Goal: Information Seeking & Learning: Find specific page/section

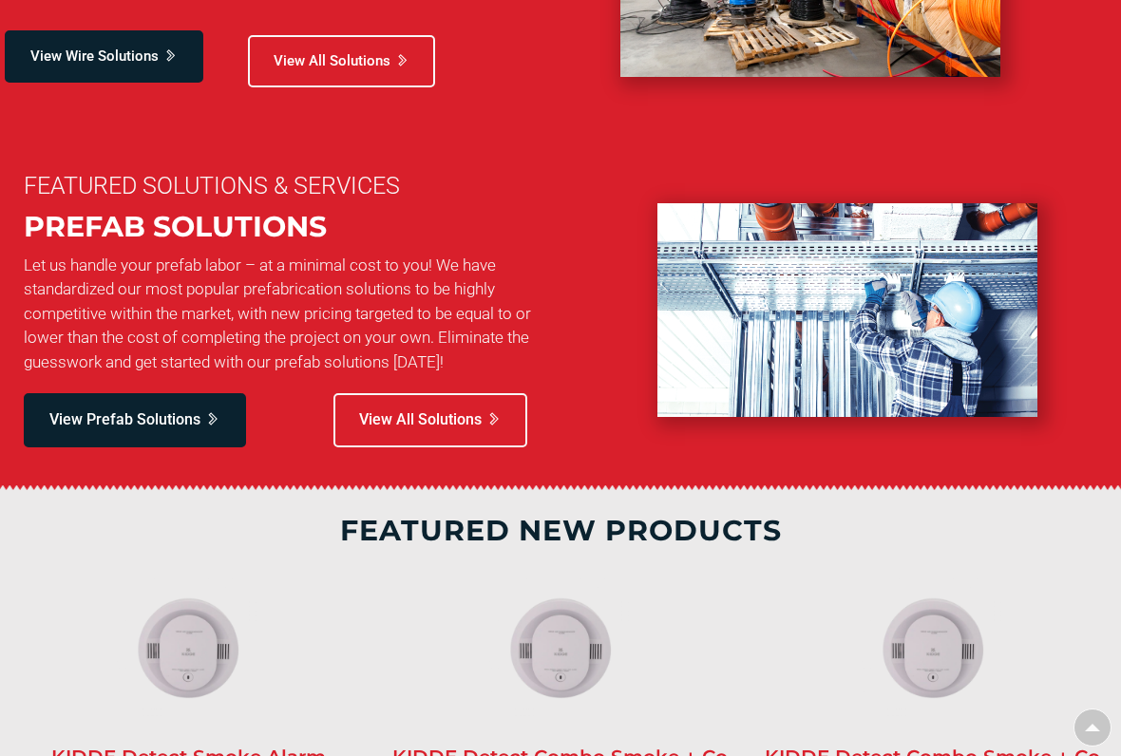
scroll to position [1672, 0]
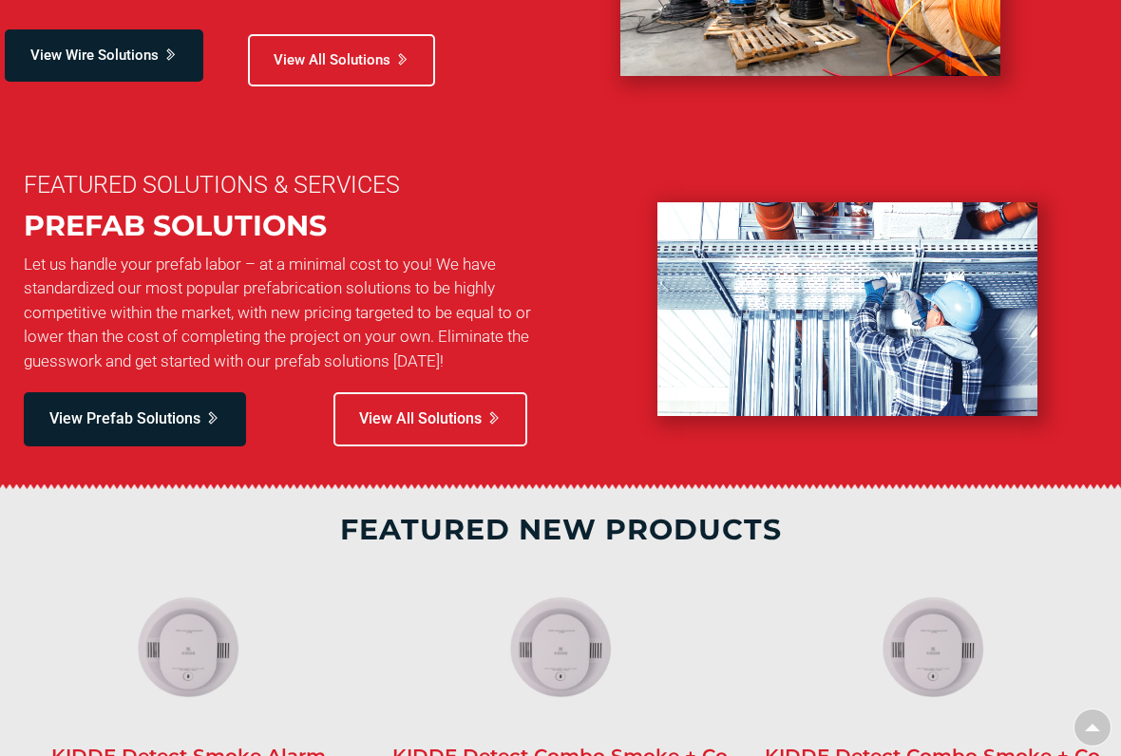
click at [925, 333] on img at bounding box center [848, 309] width 380 height 214
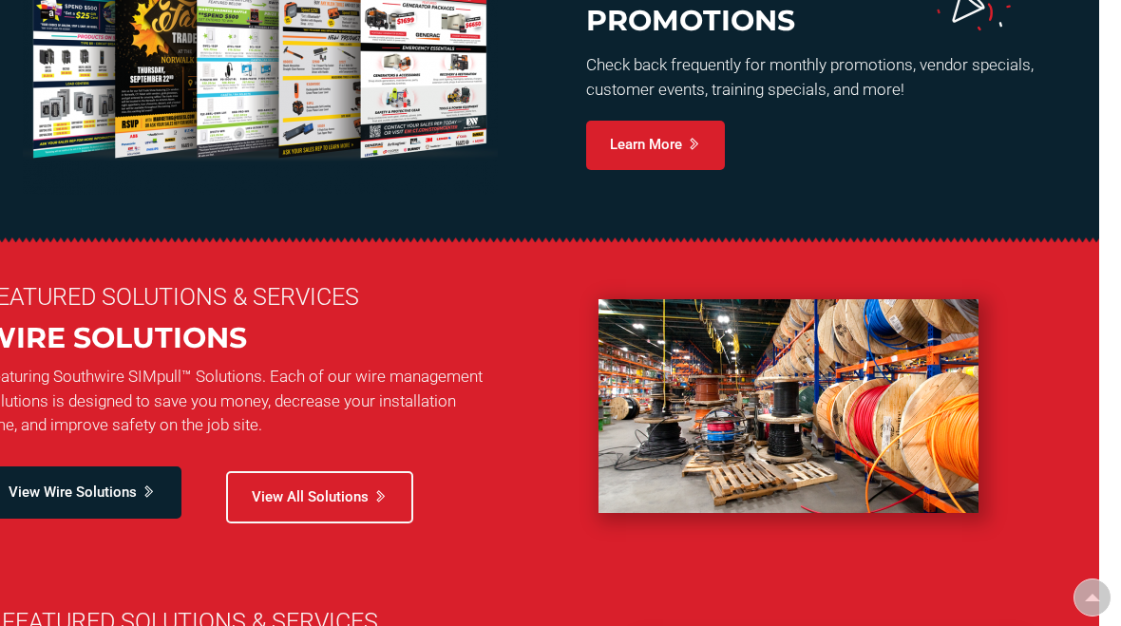
scroll to position [1225, 22]
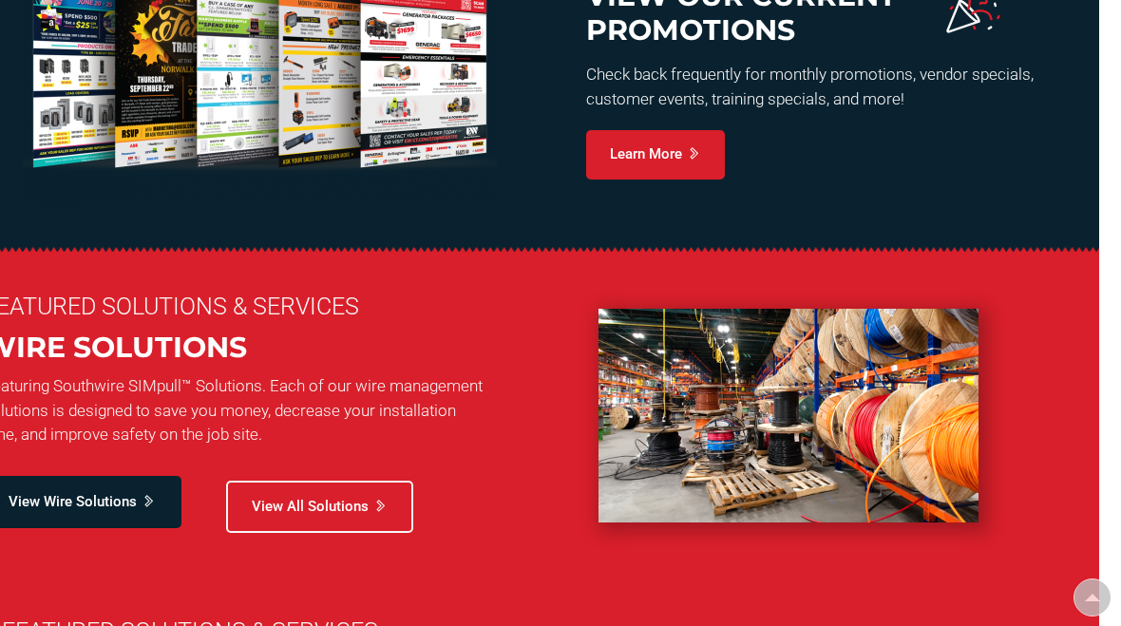
click at [124, 549] on section "FEATURED SOLUTIONS & SERVICES WIRE SOLUTIONS Featuring Southwire SIMpull™ Solut…" at bounding box center [538, 416] width 1121 height 328
click at [310, 507] on span "View All Solutions" at bounding box center [310, 507] width 117 height 20
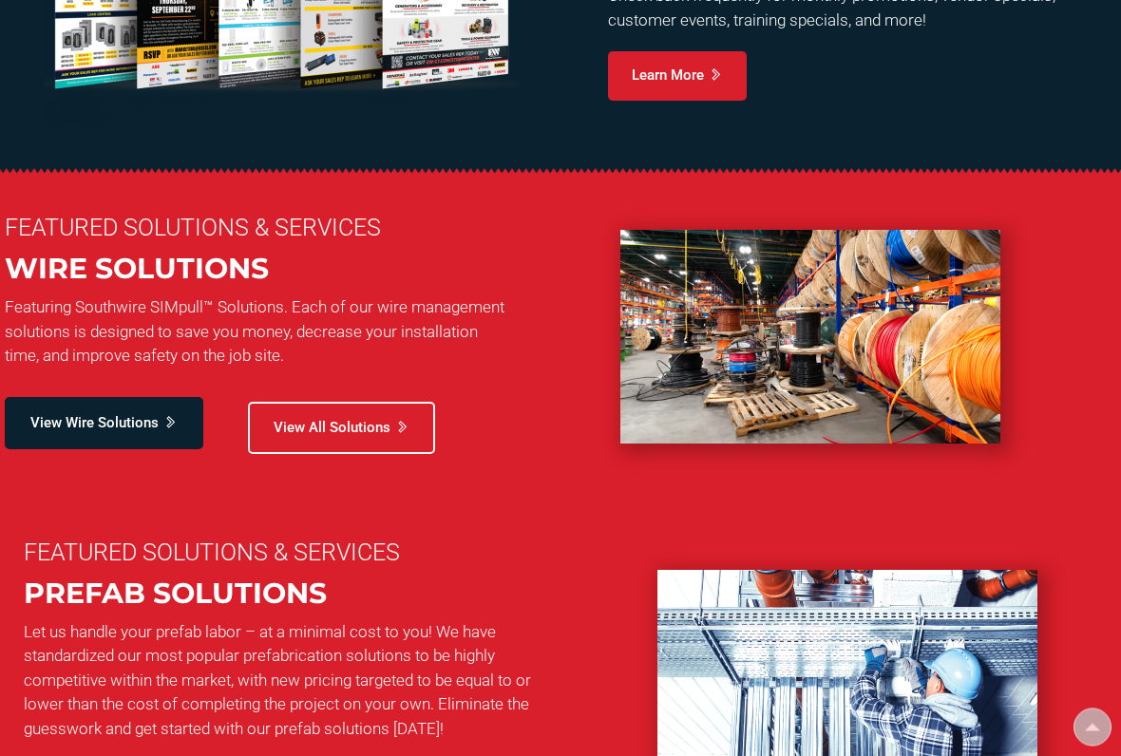
scroll to position [1311, 0]
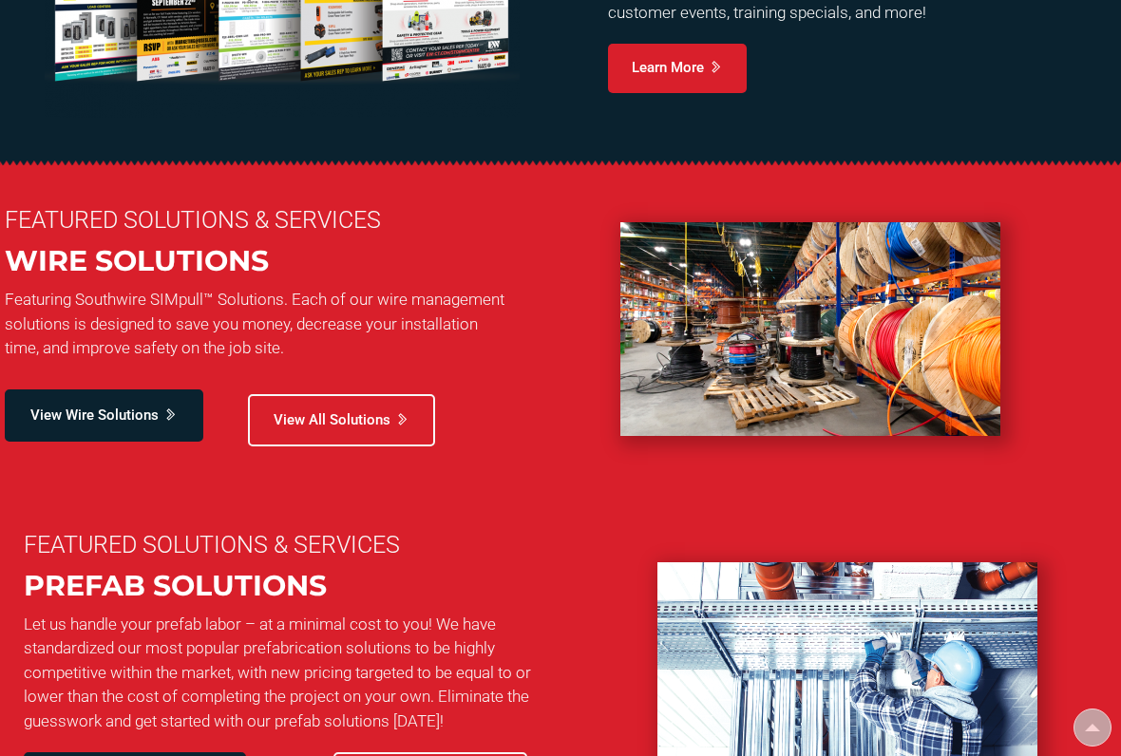
click at [73, 412] on span "View Wire Solutions" at bounding box center [94, 416] width 128 height 20
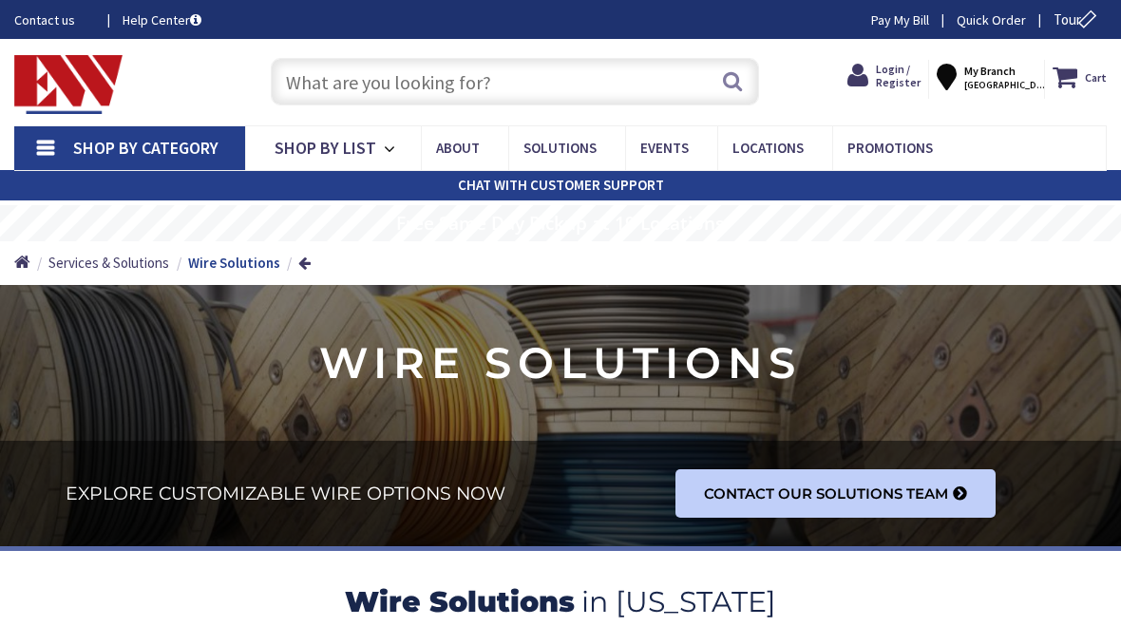
click at [535, 81] on input "text" at bounding box center [515, 82] width 489 height 48
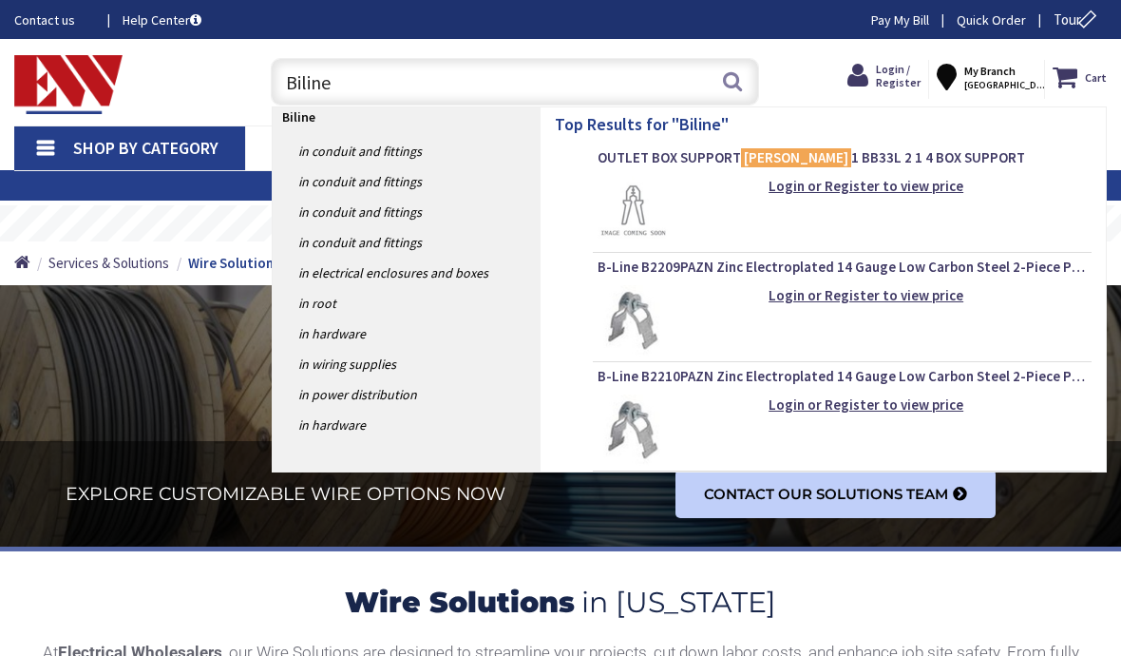
type input "Biline"
click at [411, 152] on link "in Conduit and Fittings" at bounding box center [407, 151] width 268 height 30
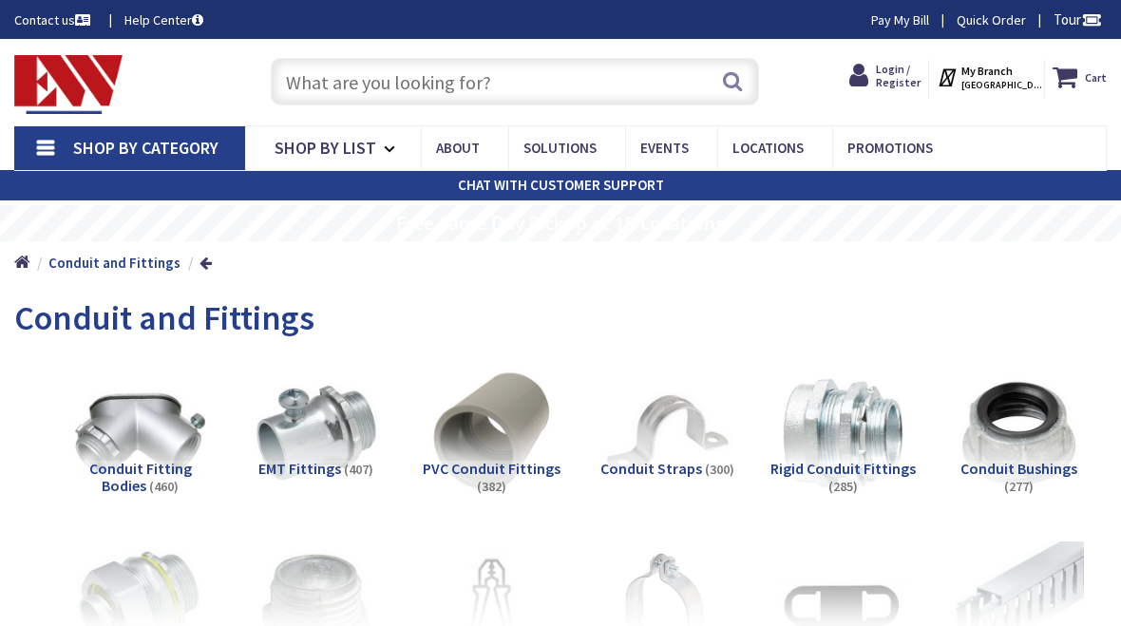
click at [545, 84] on input "text" at bounding box center [515, 82] width 489 height 48
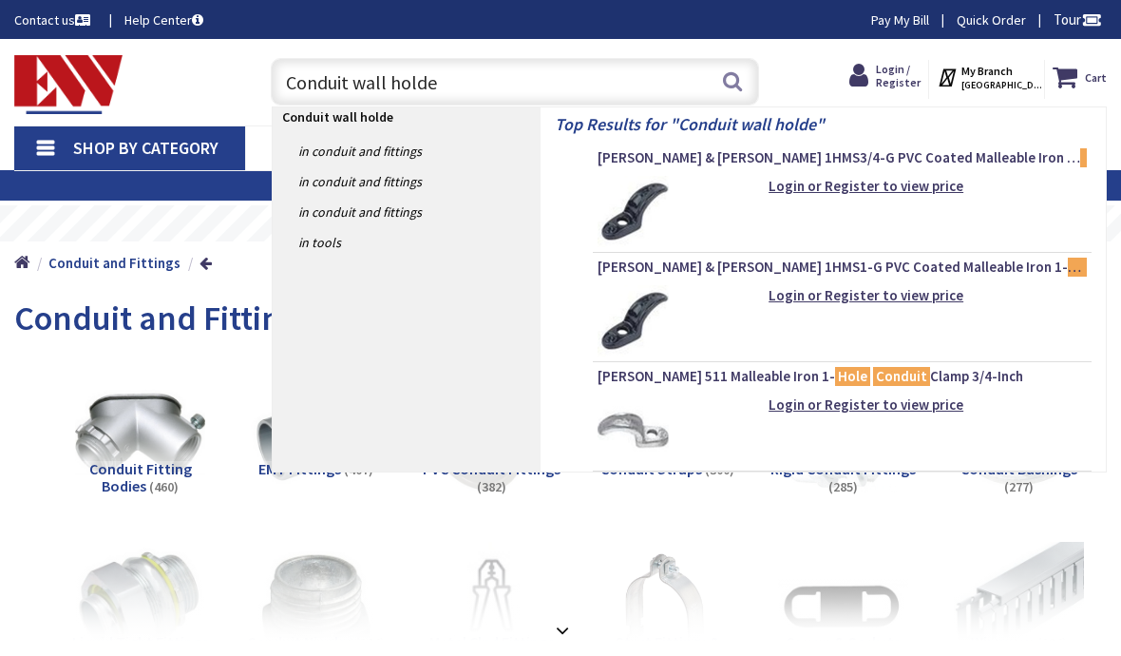
type input "Conduit wall holder"
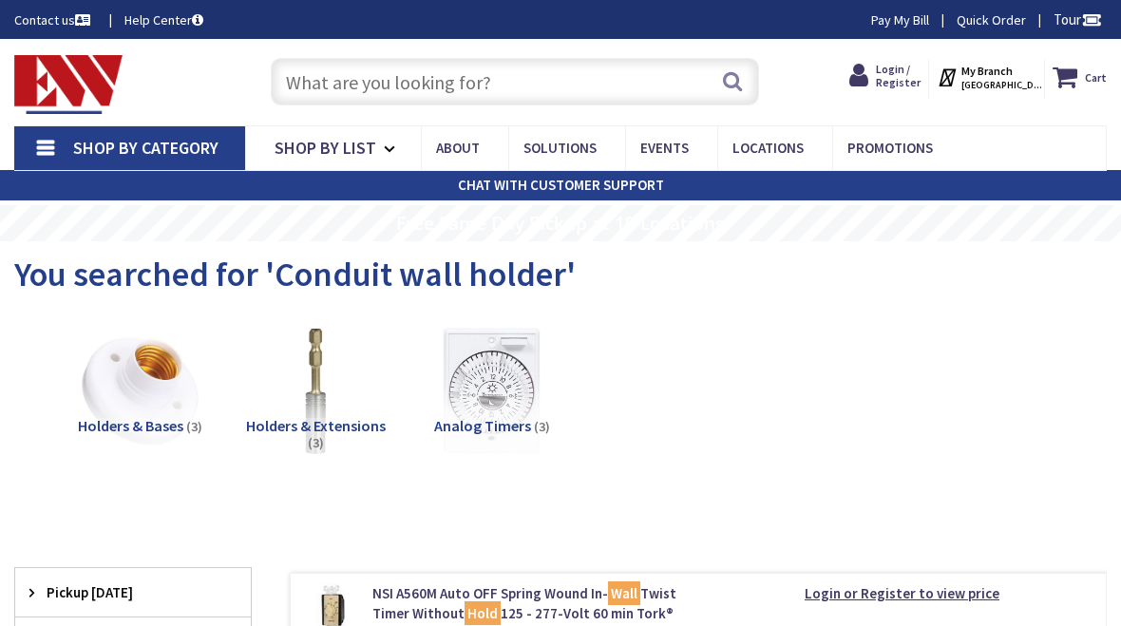
click at [522, 81] on input "text" at bounding box center [515, 82] width 489 height 48
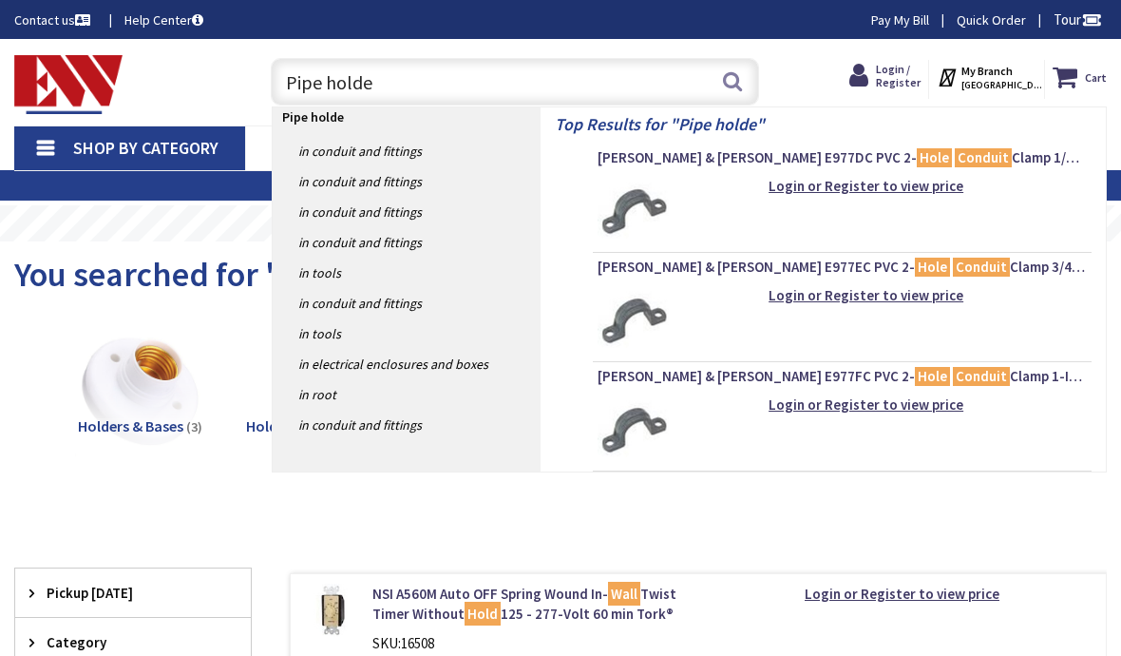
type input "Pipe holder"
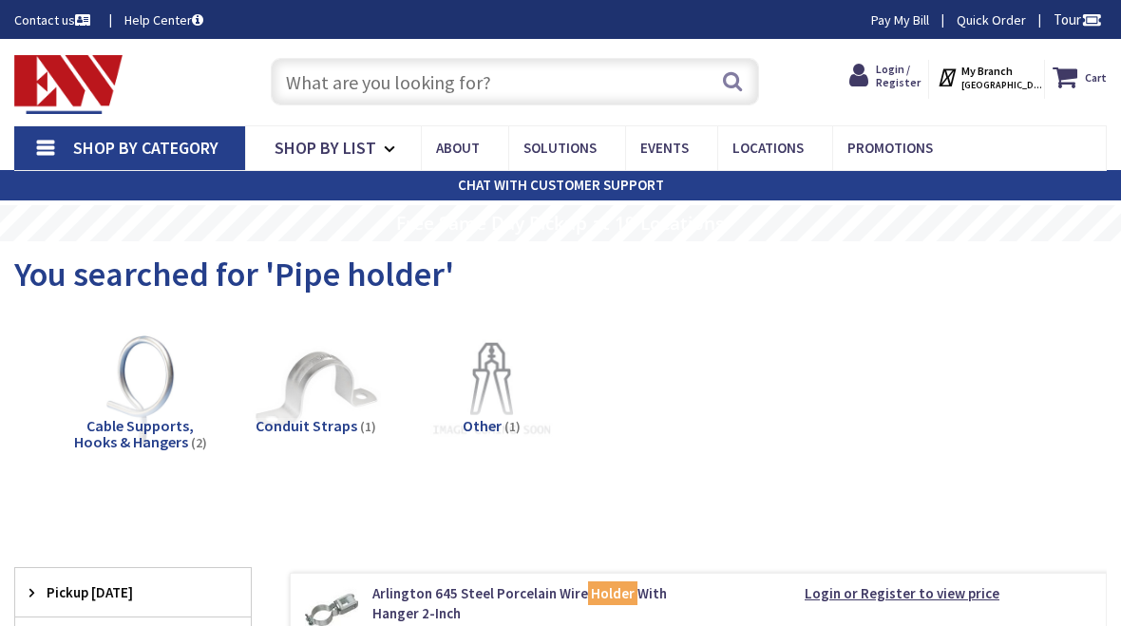
click at [326, 93] on input "text" at bounding box center [515, 82] width 489 height 48
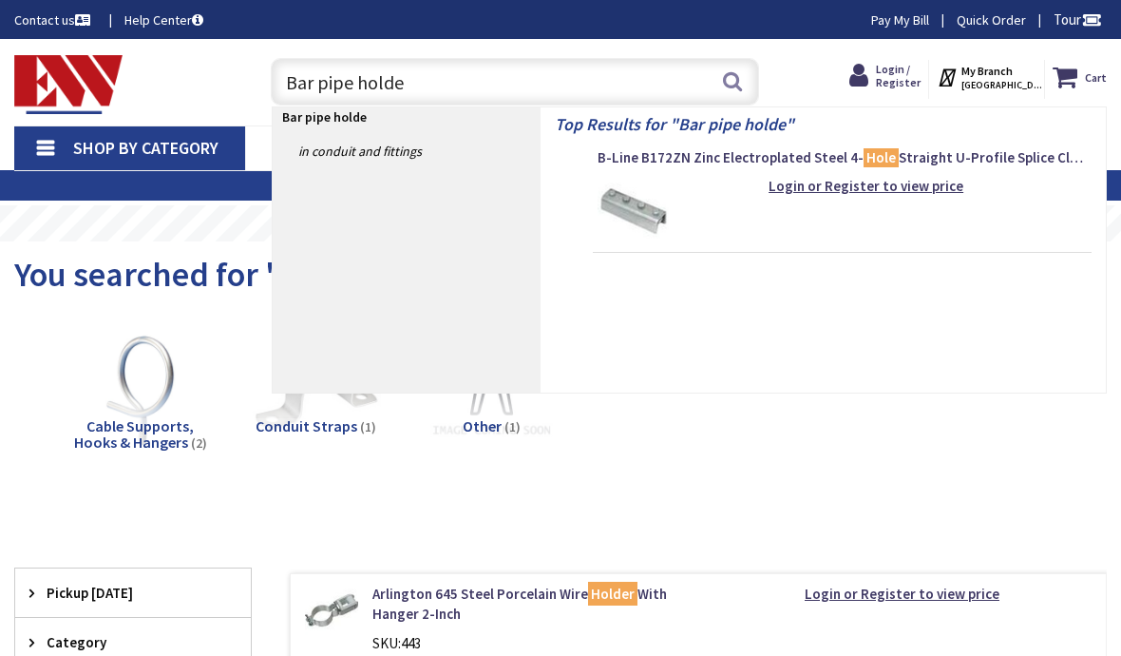
type input "Bar pipe holder"
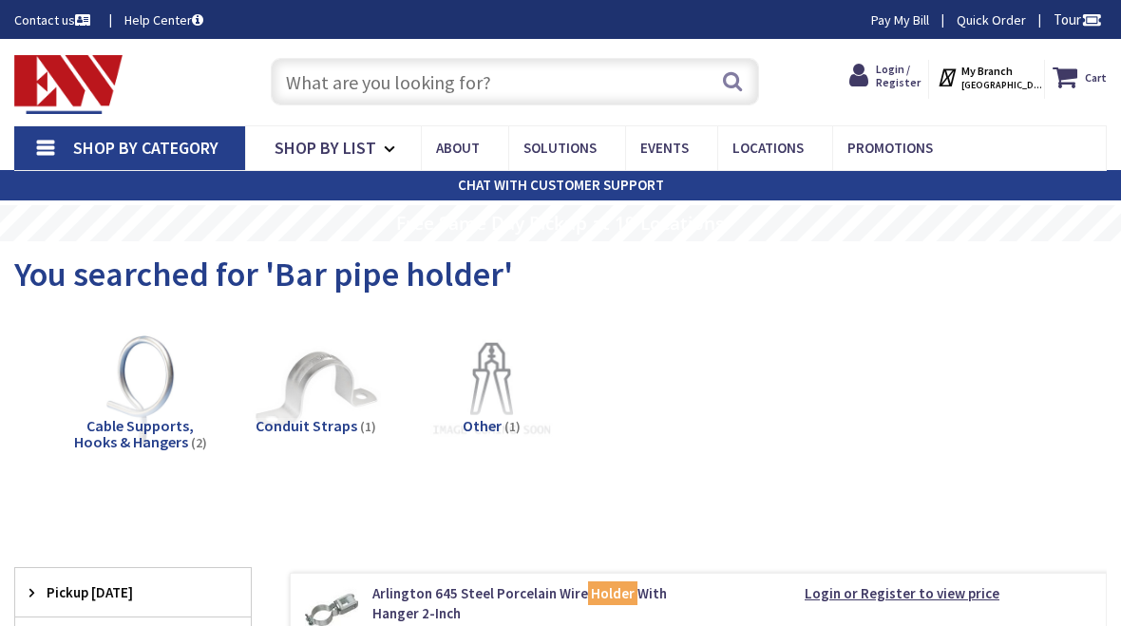
click at [565, 77] on input "text" at bounding box center [515, 82] width 489 height 48
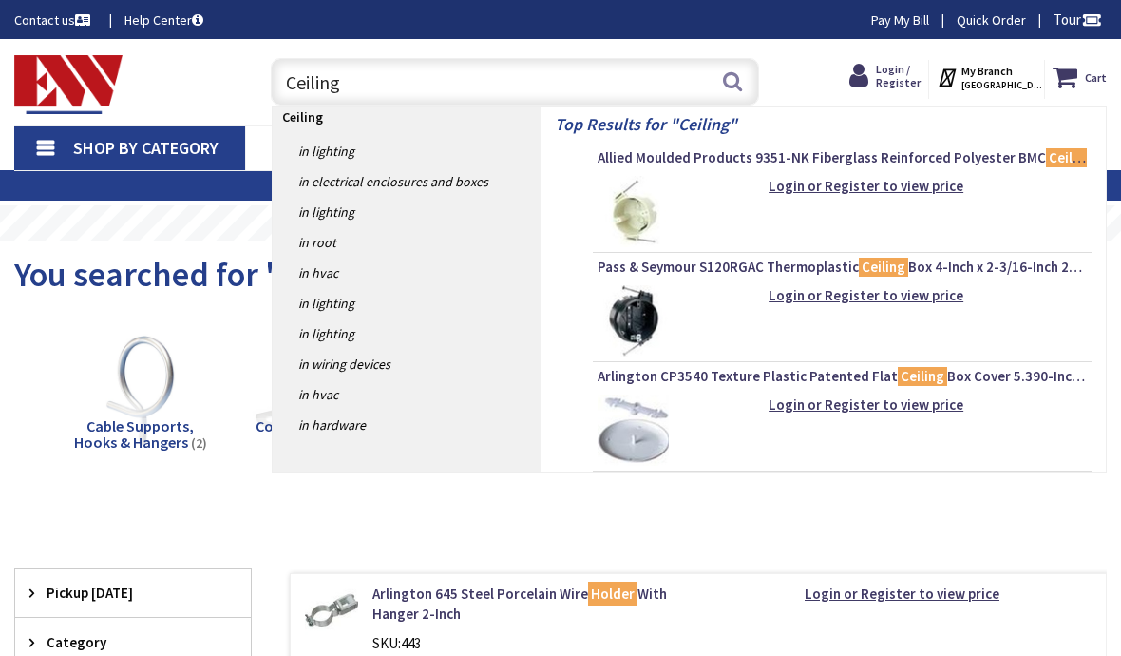
type input "Ceiling"
click at [462, 189] on link "in Electrical Enclosures and Boxes" at bounding box center [407, 181] width 268 height 30
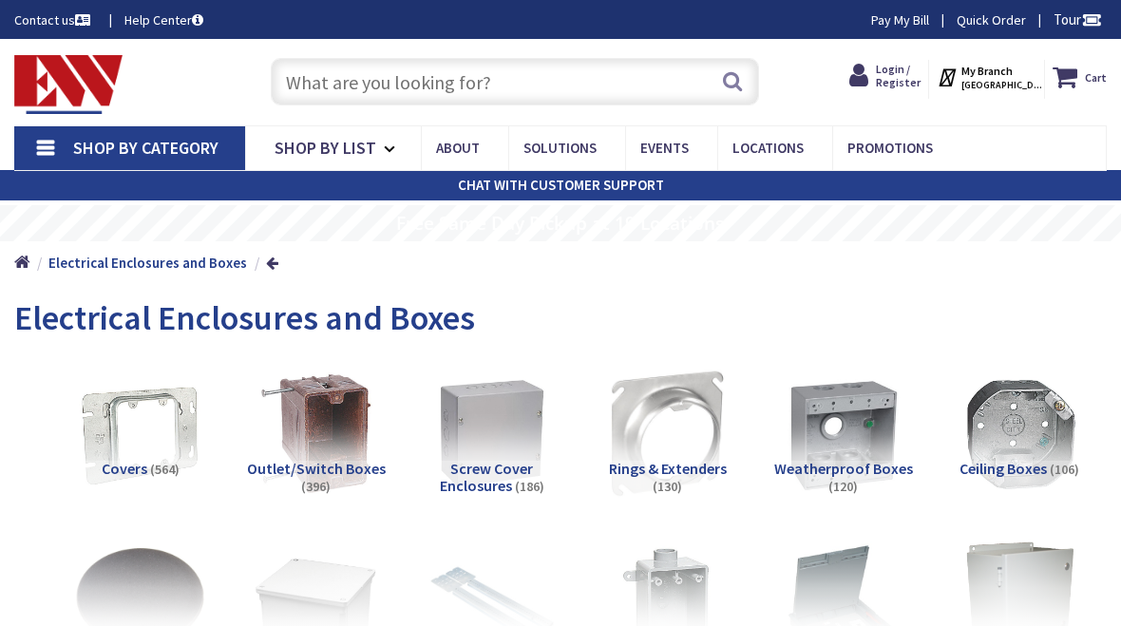
click at [562, 80] on input "text" at bounding box center [515, 82] width 489 height 48
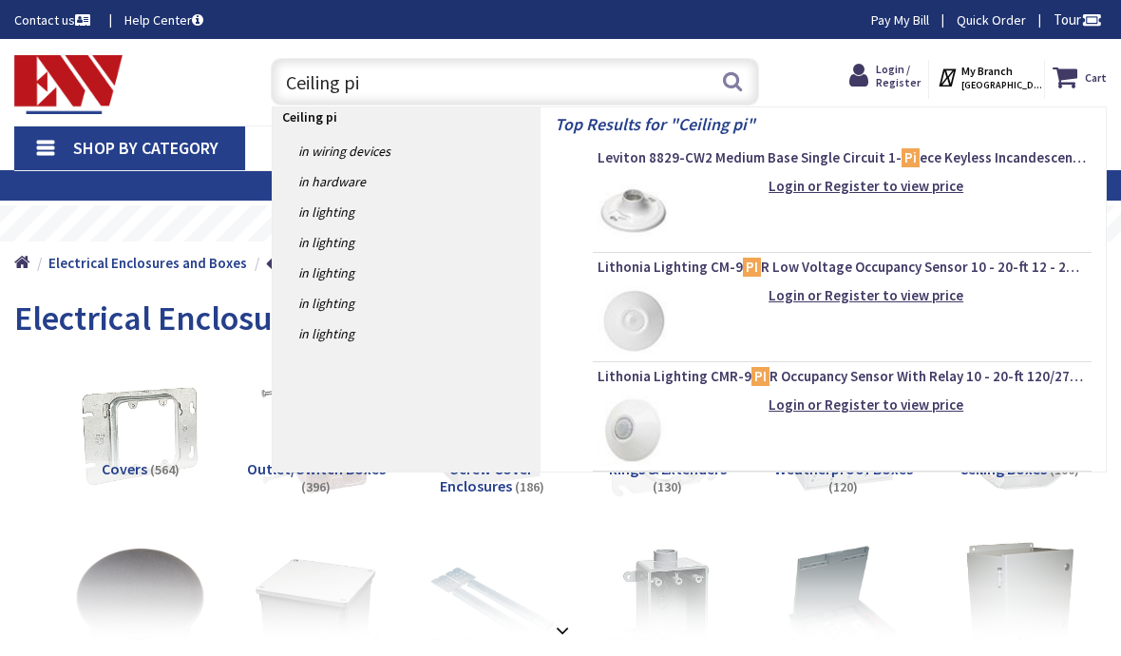
click at [319, 122] on strong "Ceiling pi" at bounding box center [309, 116] width 55 height 17
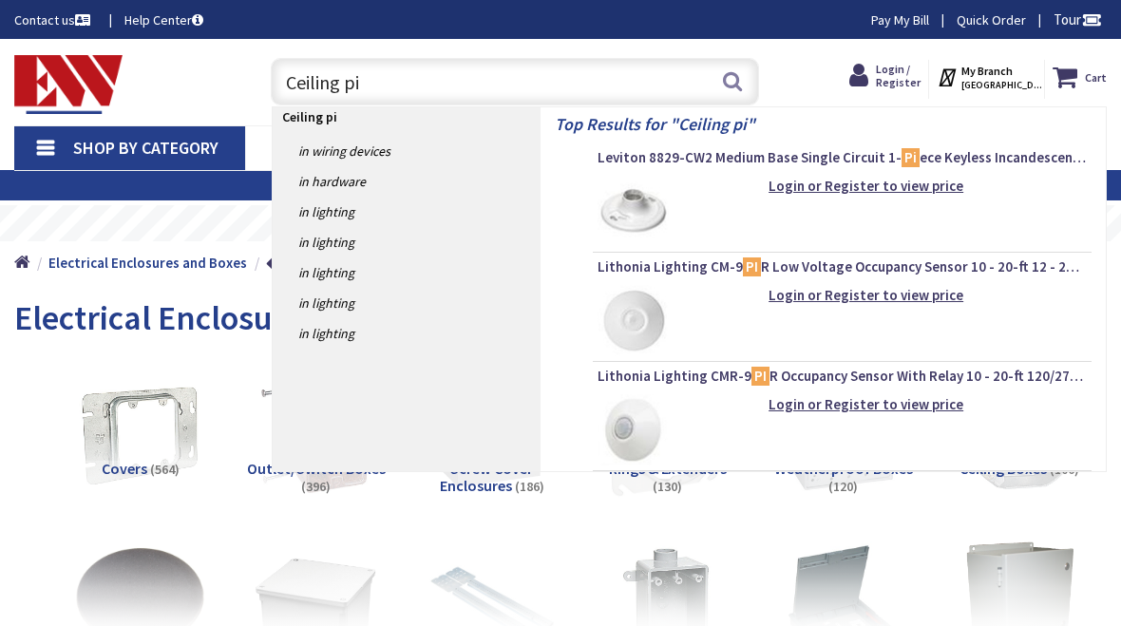
click at [423, 87] on input "Ceiling pi" at bounding box center [515, 82] width 489 height 48
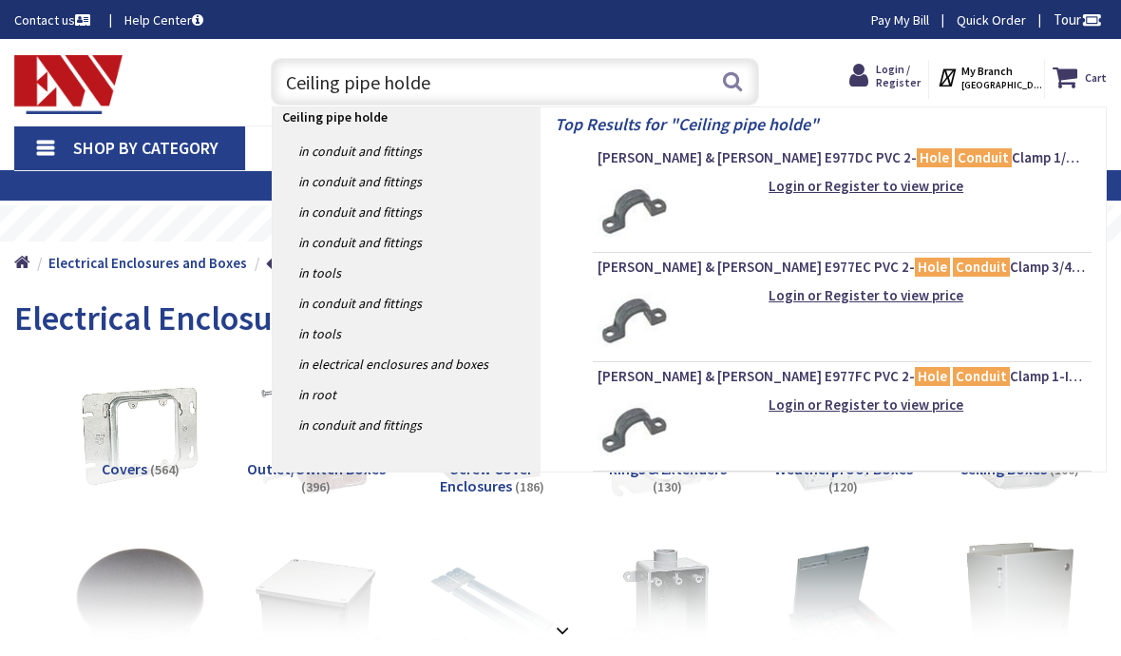
type input "Ceiling pipe holder"
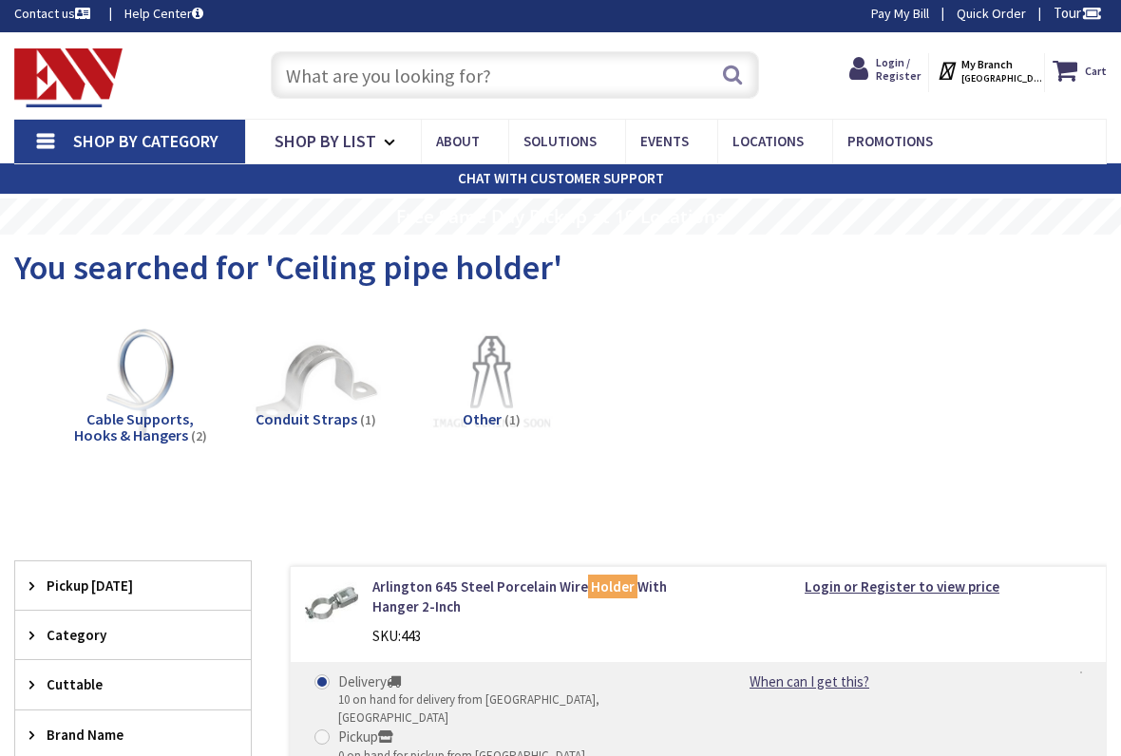
click at [379, 135] on link "Shop By List" at bounding box center [333, 142] width 176 height 44
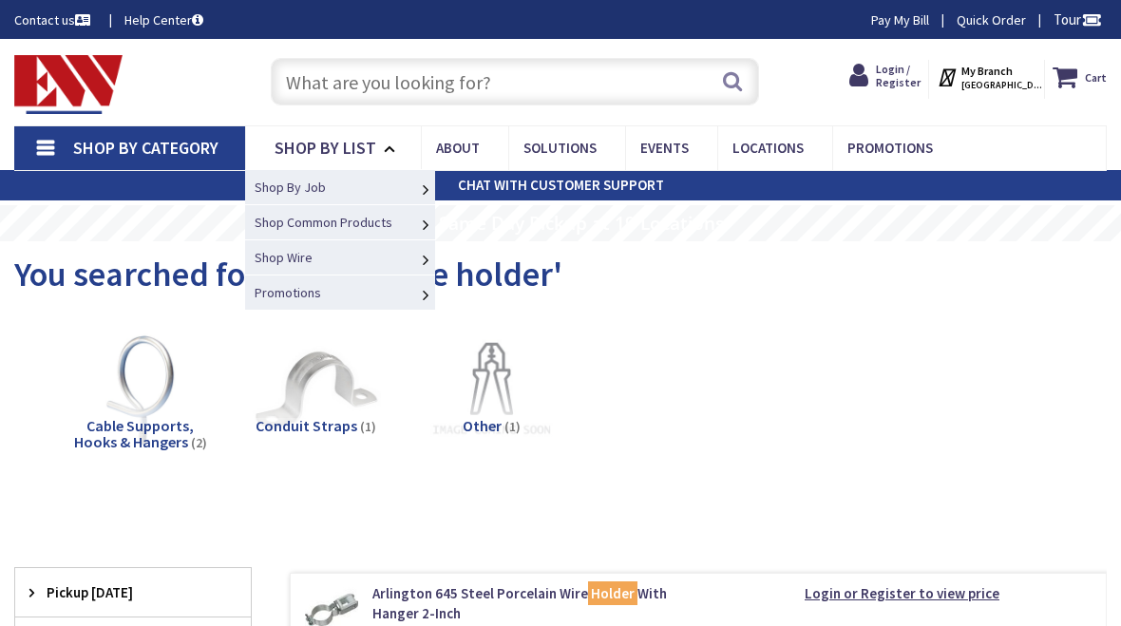
click at [530, 75] on input "text" at bounding box center [515, 82] width 489 height 48
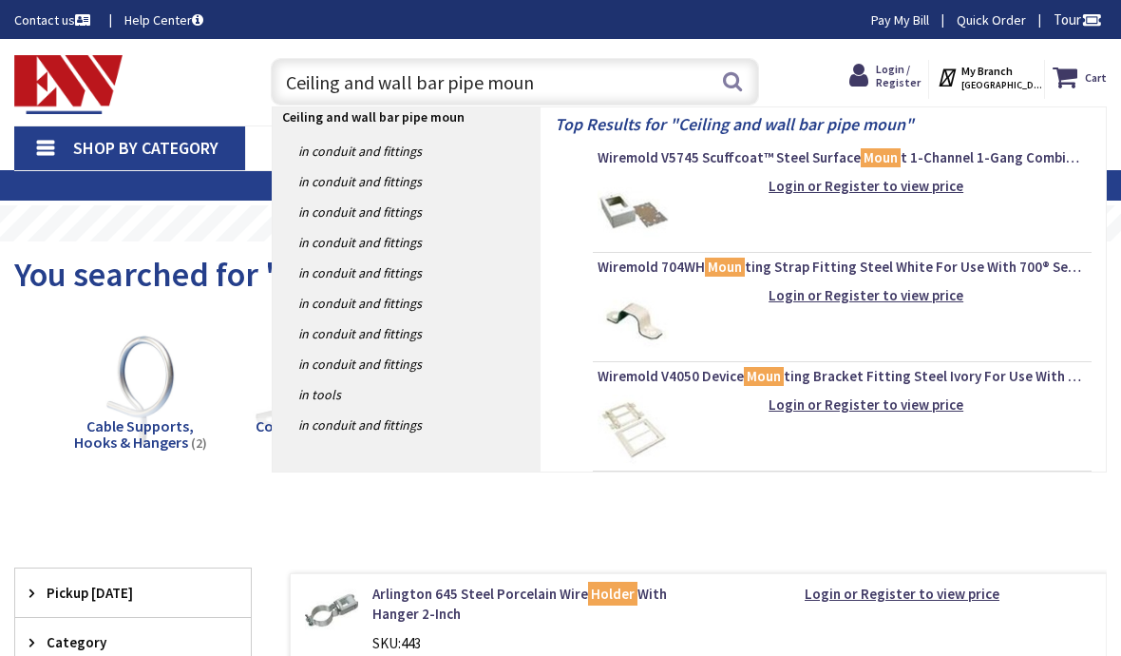
type input "Ceiling and wall bar pipe mount"
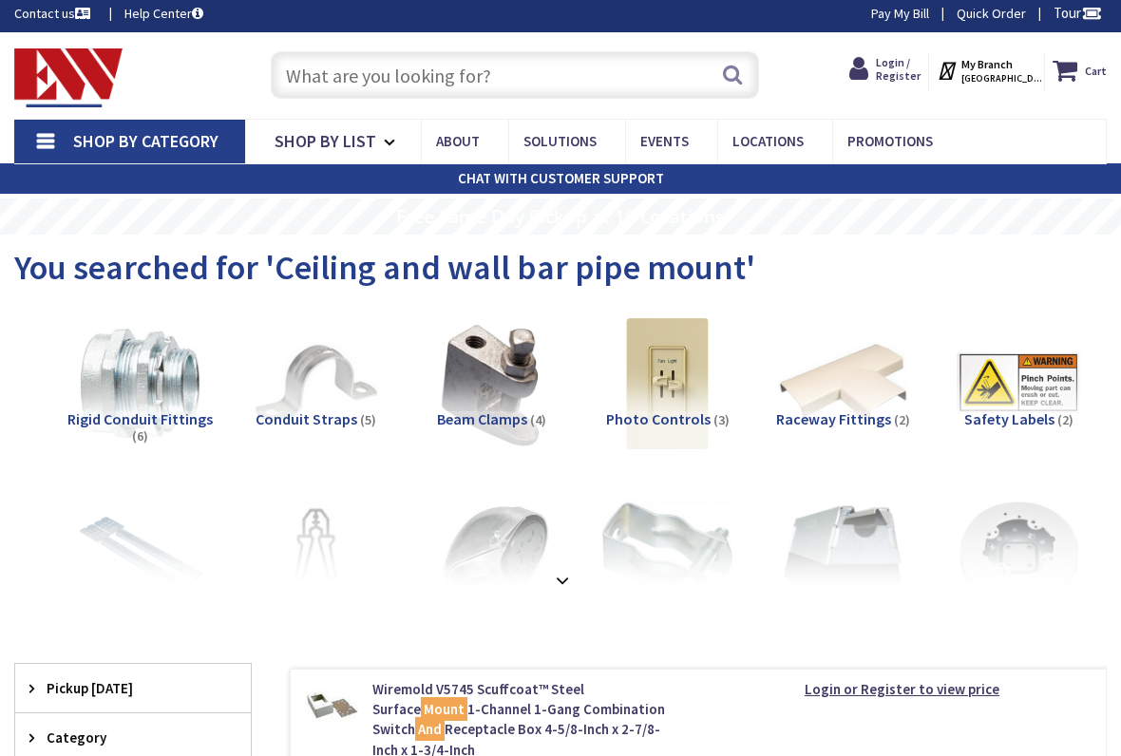
scroll to position [7, 0]
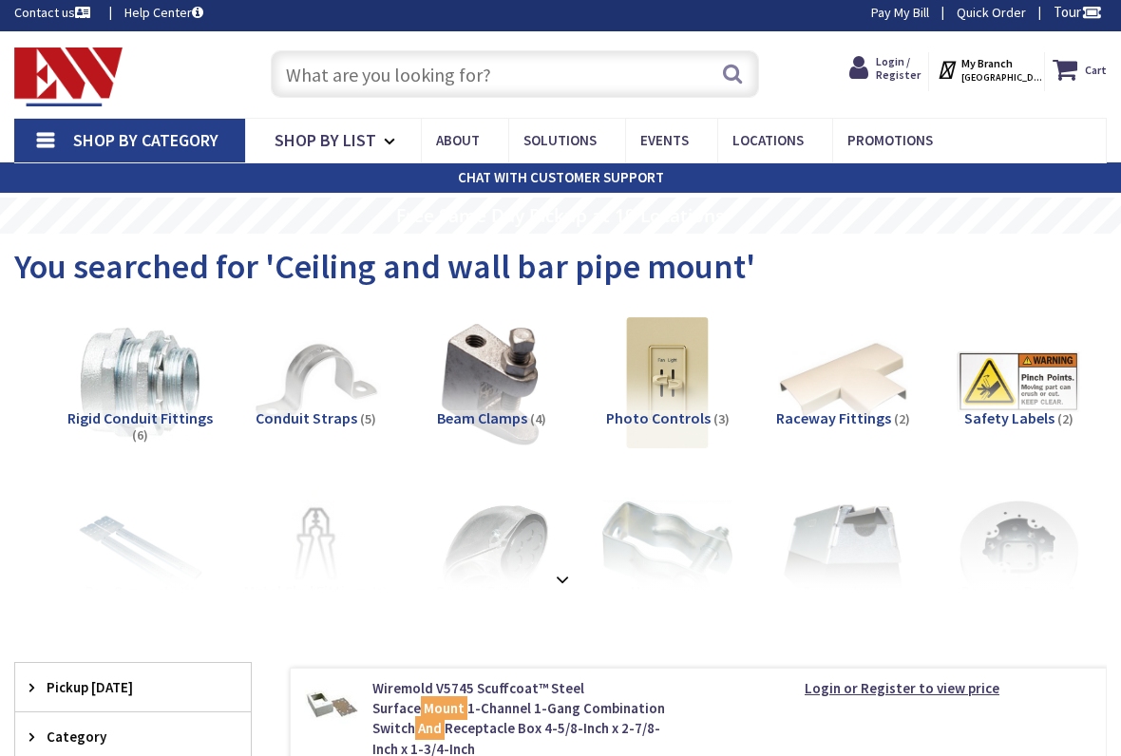
click at [592, 67] on input "text" at bounding box center [515, 75] width 489 height 48
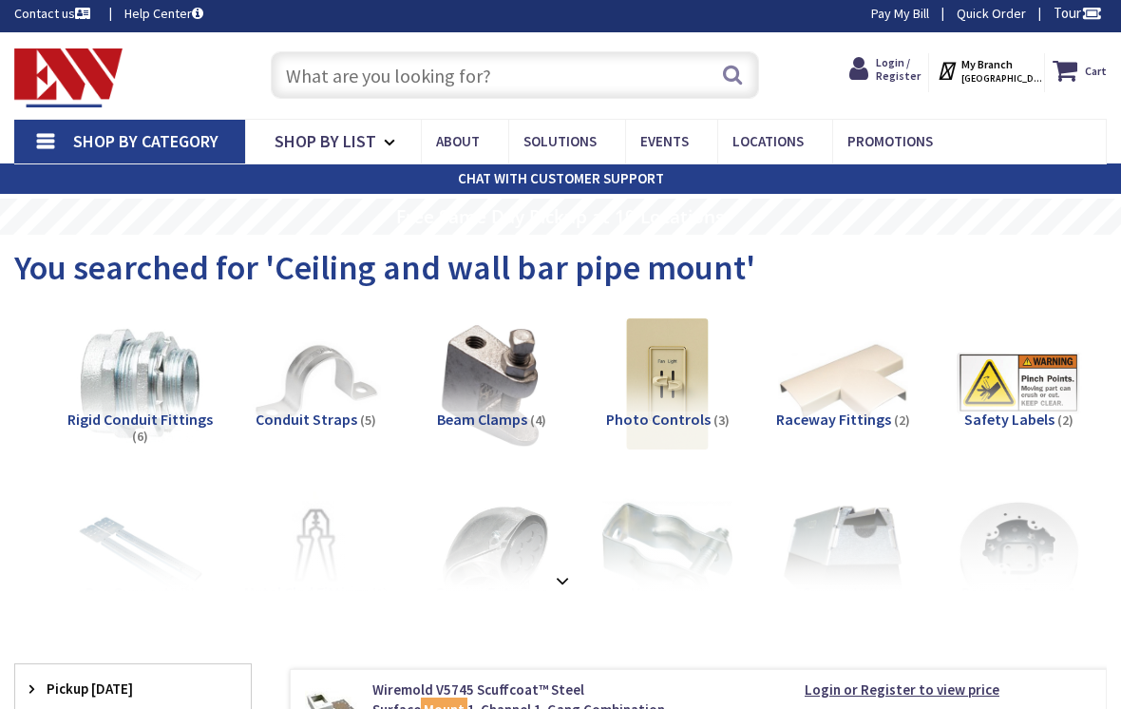
scroll to position [0, 0]
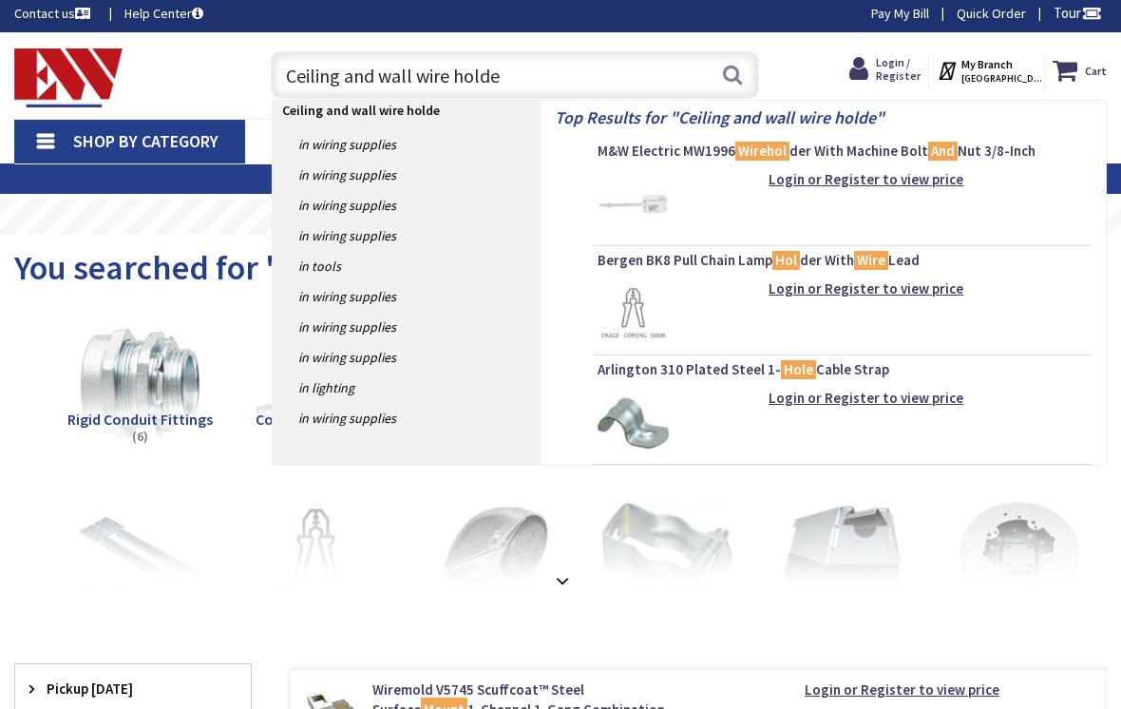
type input "Ceiling and wall wire holder"
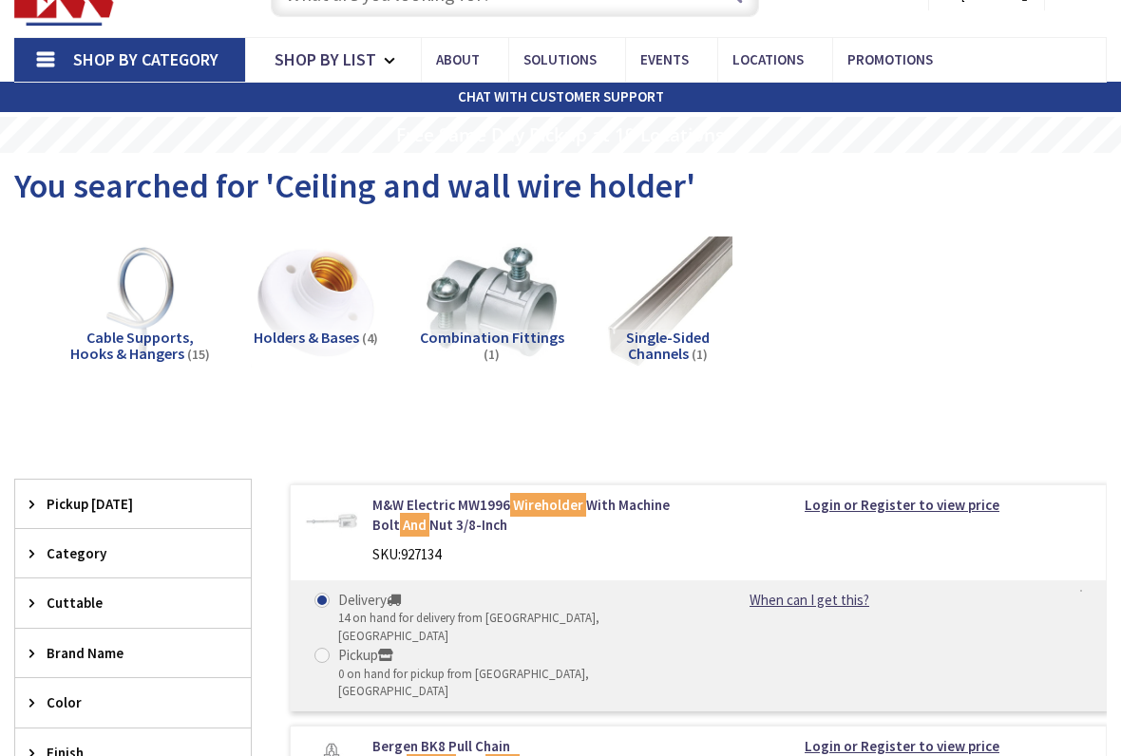
scroll to position [88, 0]
click at [673, 314] on img at bounding box center [667, 302] width 131 height 131
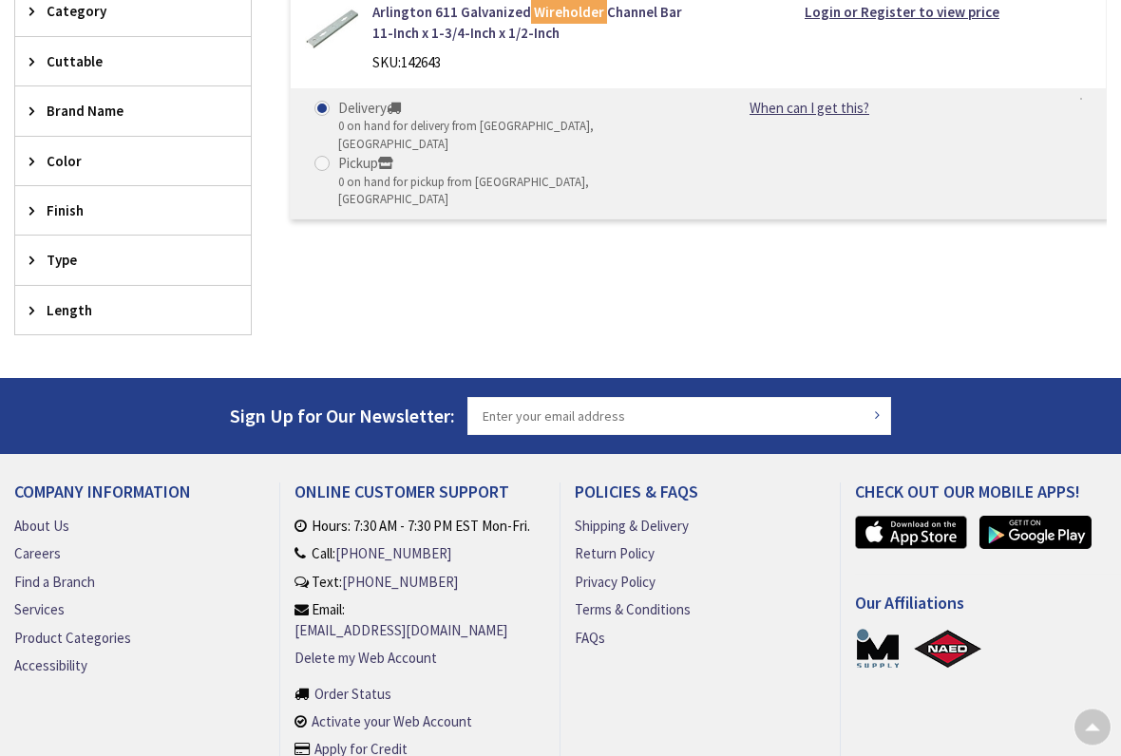
scroll to position [598, 0]
click at [330, 39] on img at bounding box center [331, 28] width 53 height 53
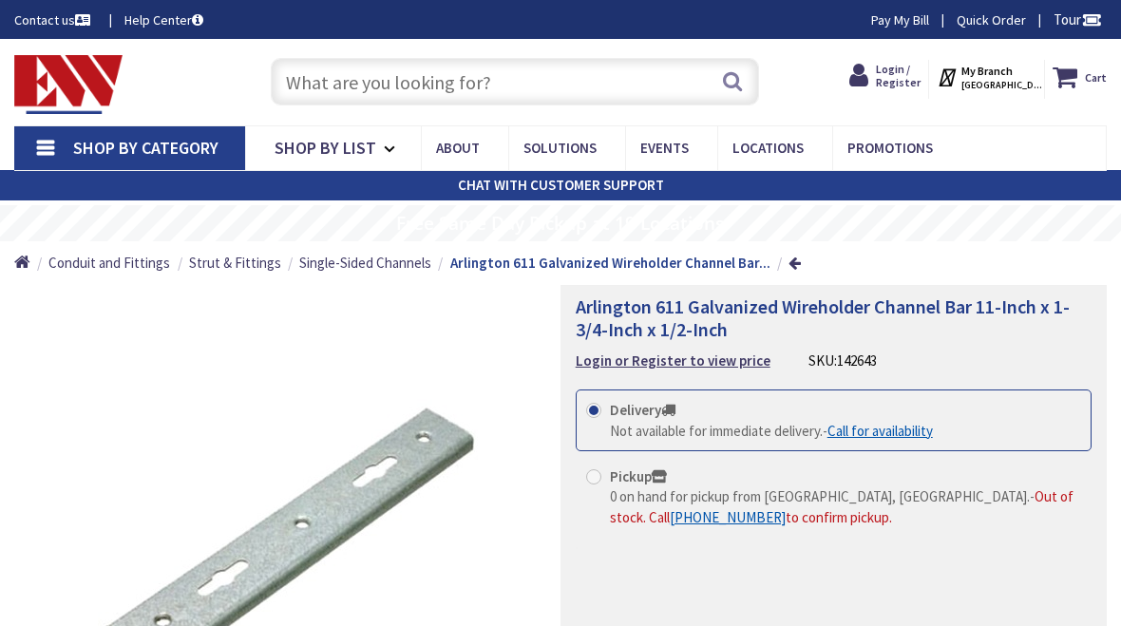
click at [515, 78] on input "text" at bounding box center [515, 82] width 489 height 48
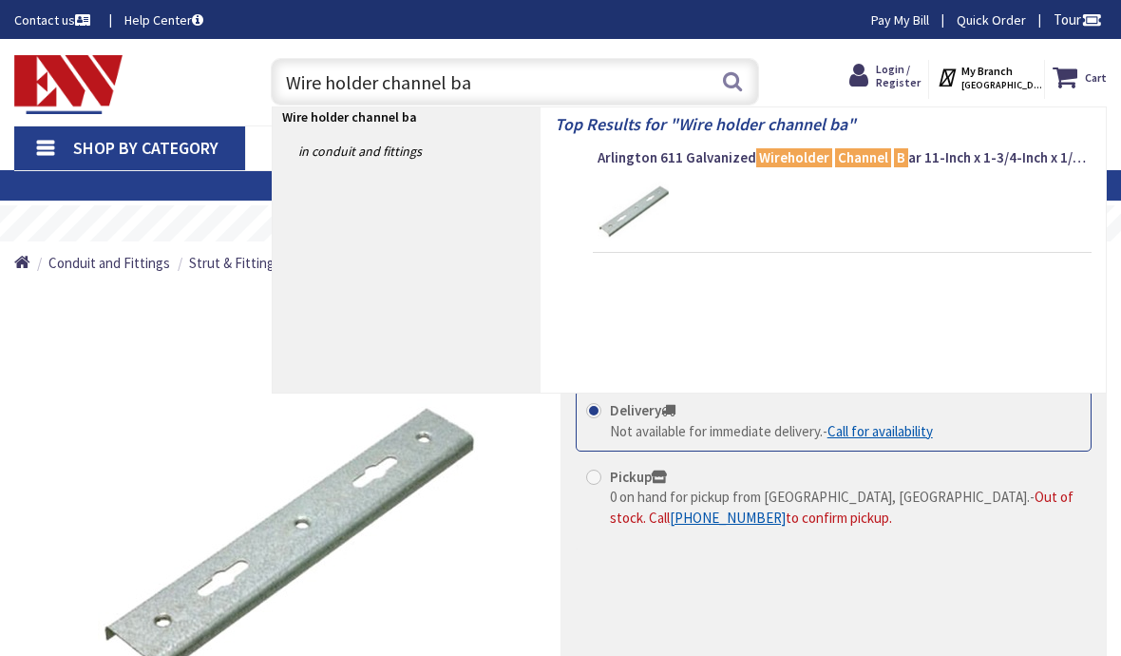
type input "Wire holder channel bar"
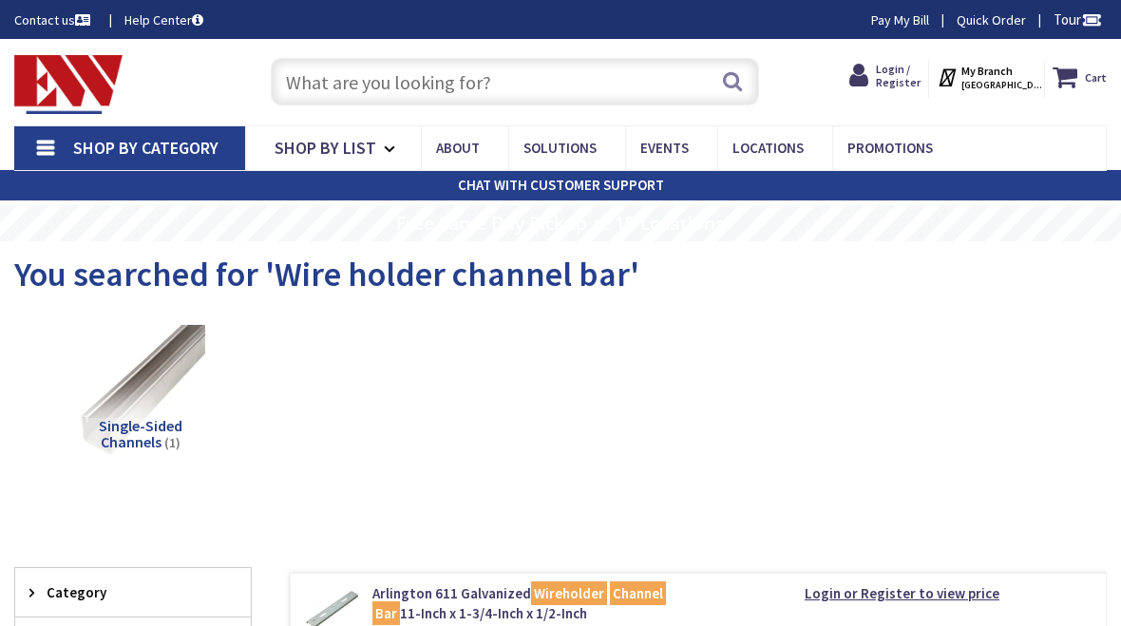
click at [424, 86] on input "text" at bounding box center [515, 82] width 489 height 48
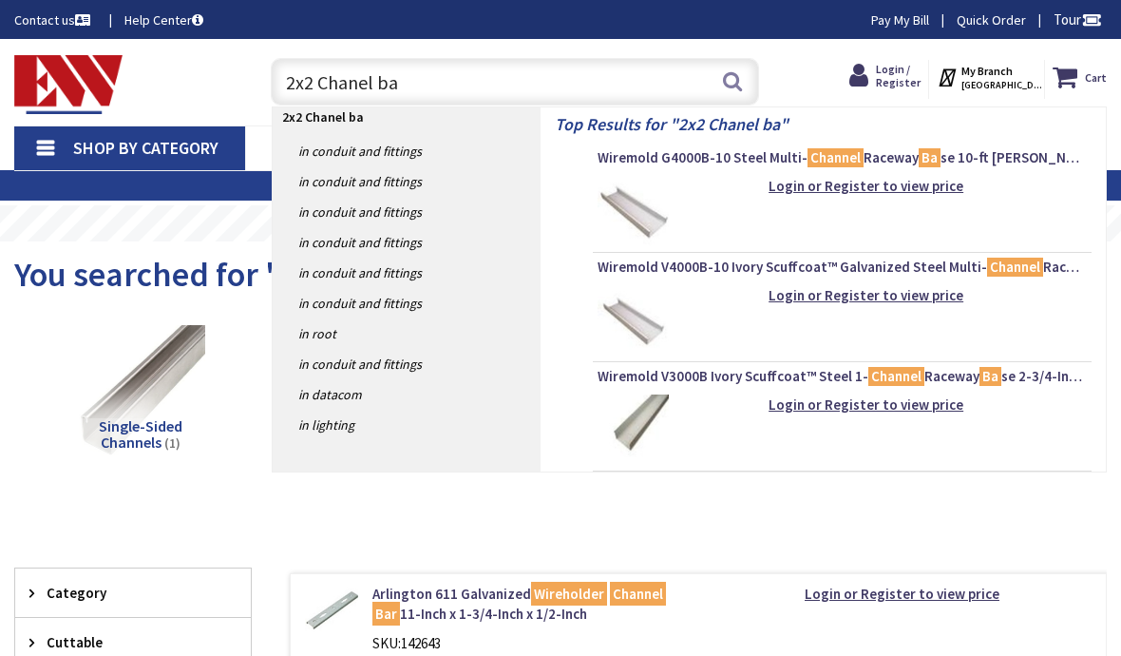
type input "2x2 Chanel bar"
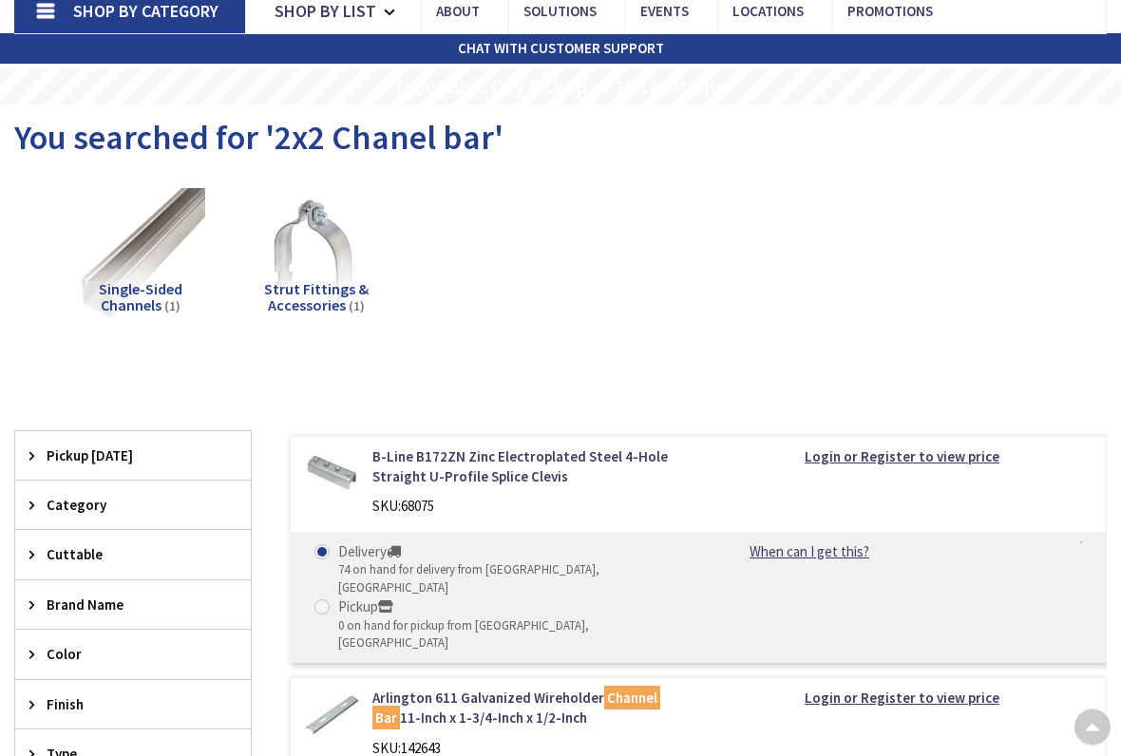
scroll to position [138, 0]
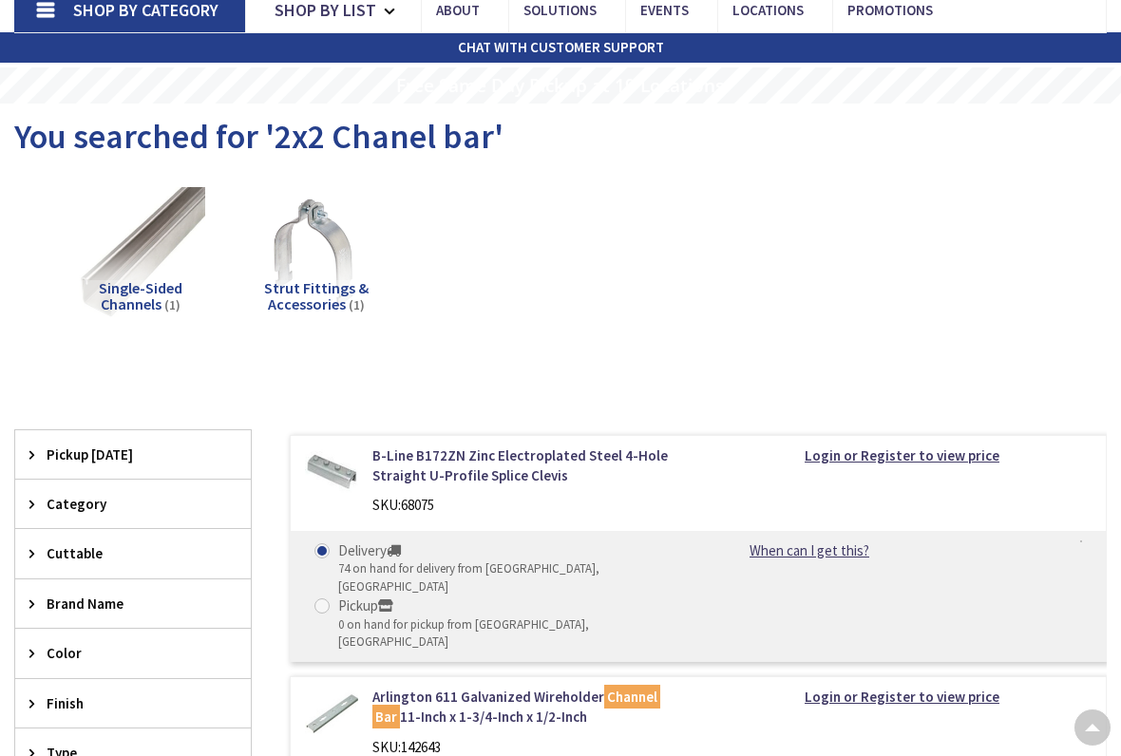
click at [333, 489] on img at bounding box center [331, 472] width 53 height 53
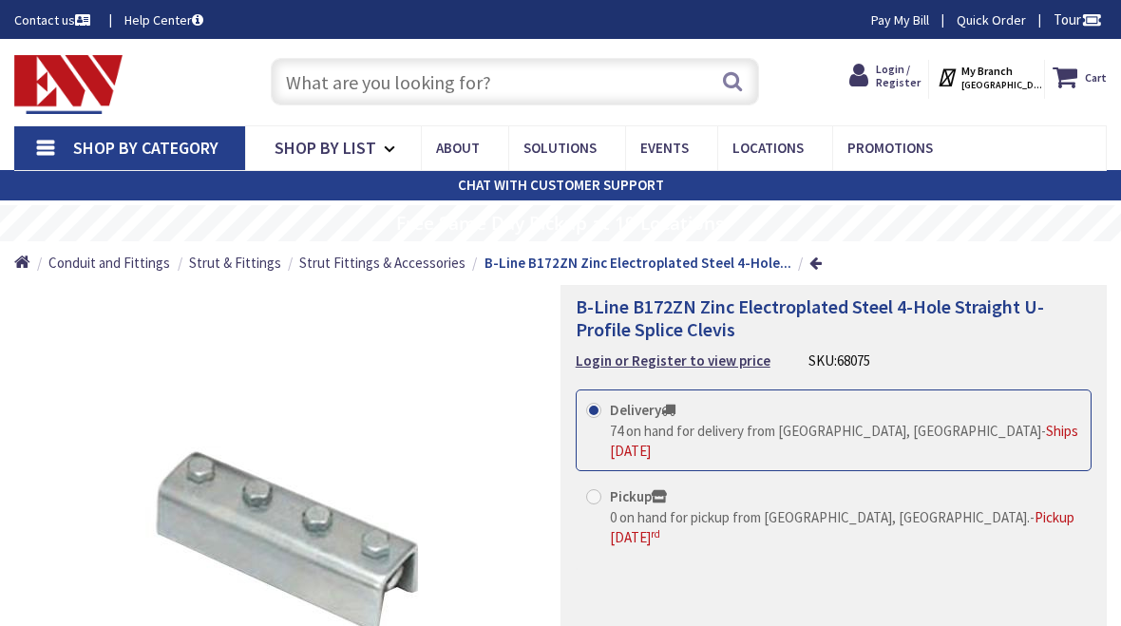
click at [532, 84] on input "text" at bounding box center [515, 82] width 489 height 48
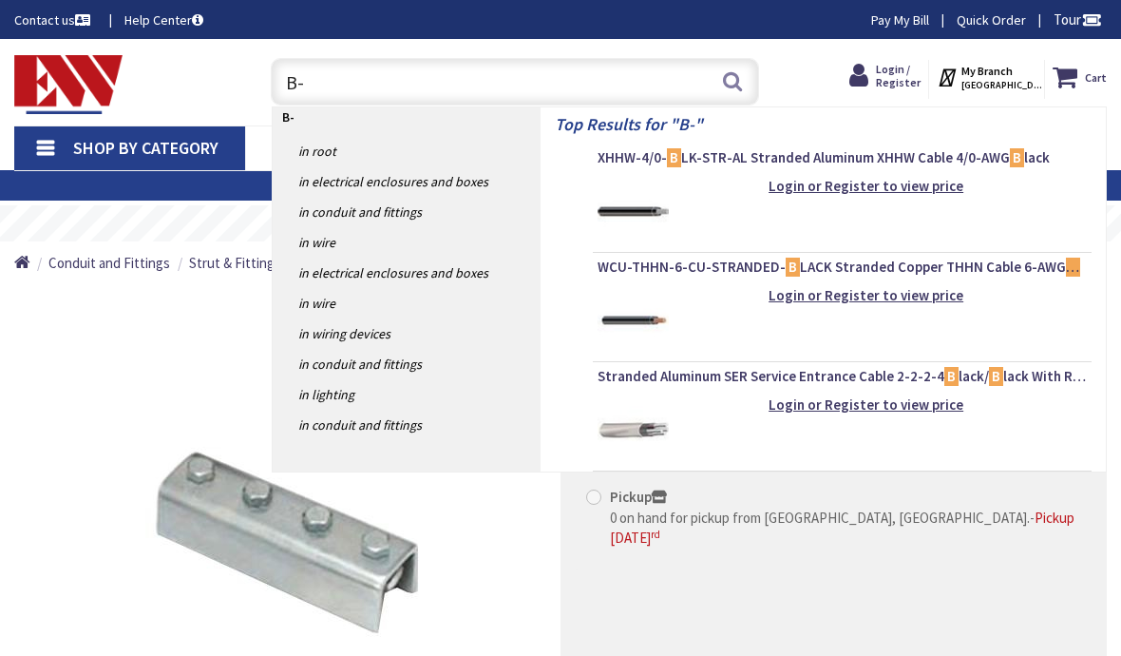
type input "B-"
click at [460, 175] on link "in Electrical Enclosures and Boxes" at bounding box center [407, 181] width 268 height 30
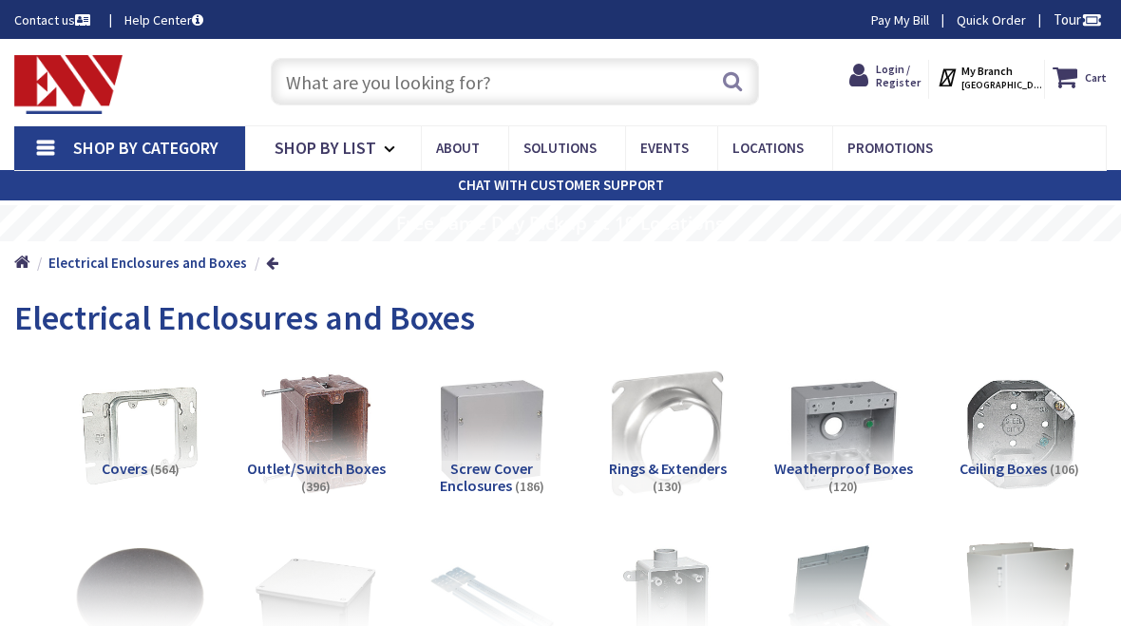
click at [531, 102] on input "text" at bounding box center [515, 82] width 489 height 48
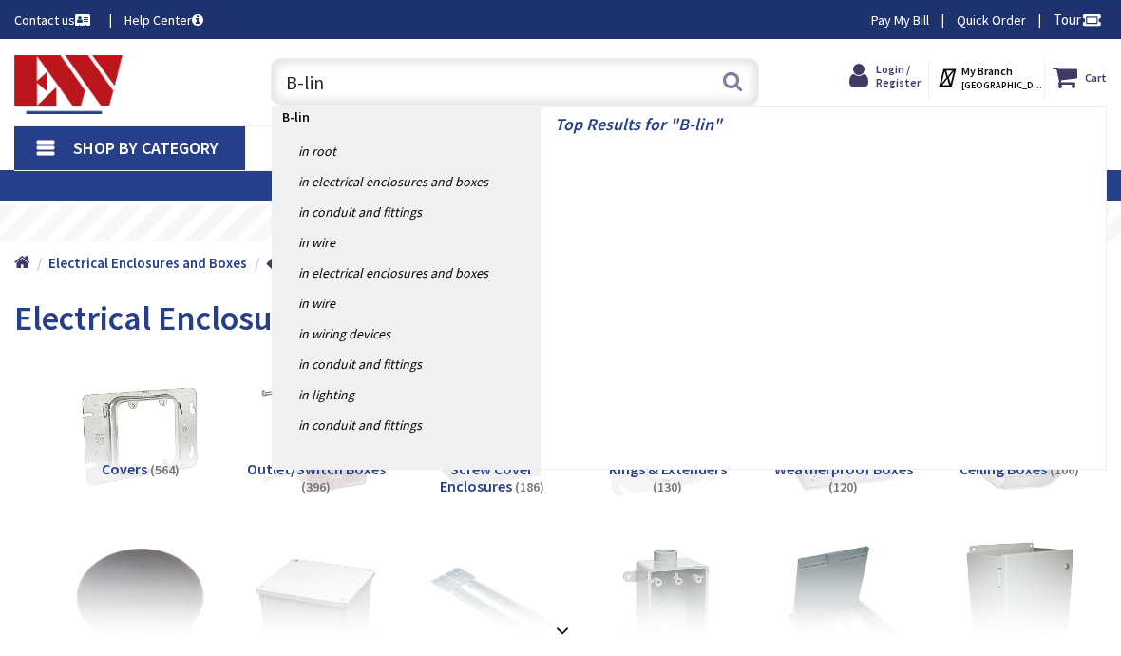
type input "B-line"
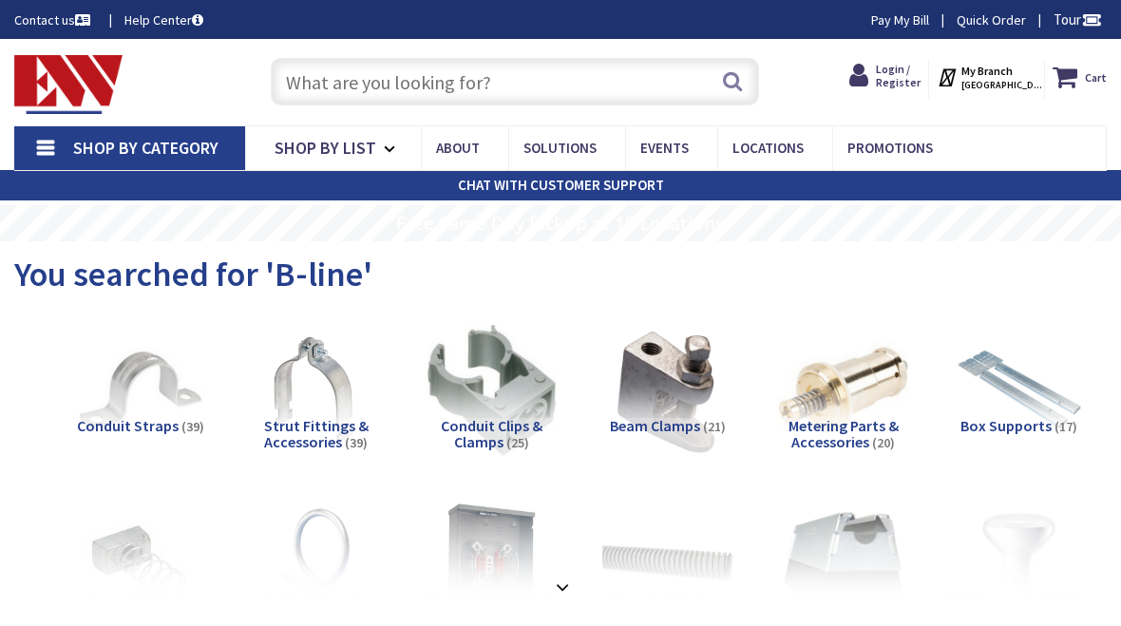
click at [529, 87] on input "text" at bounding box center [515, 82] width 489 height 48
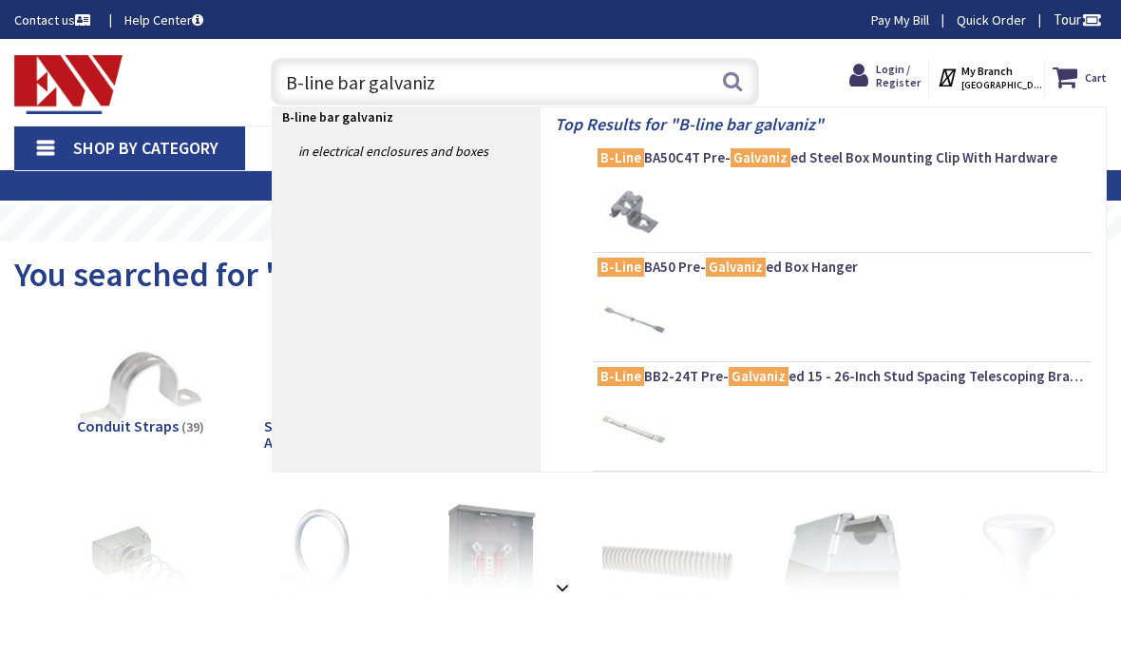
type input "B-line bar galvanize"
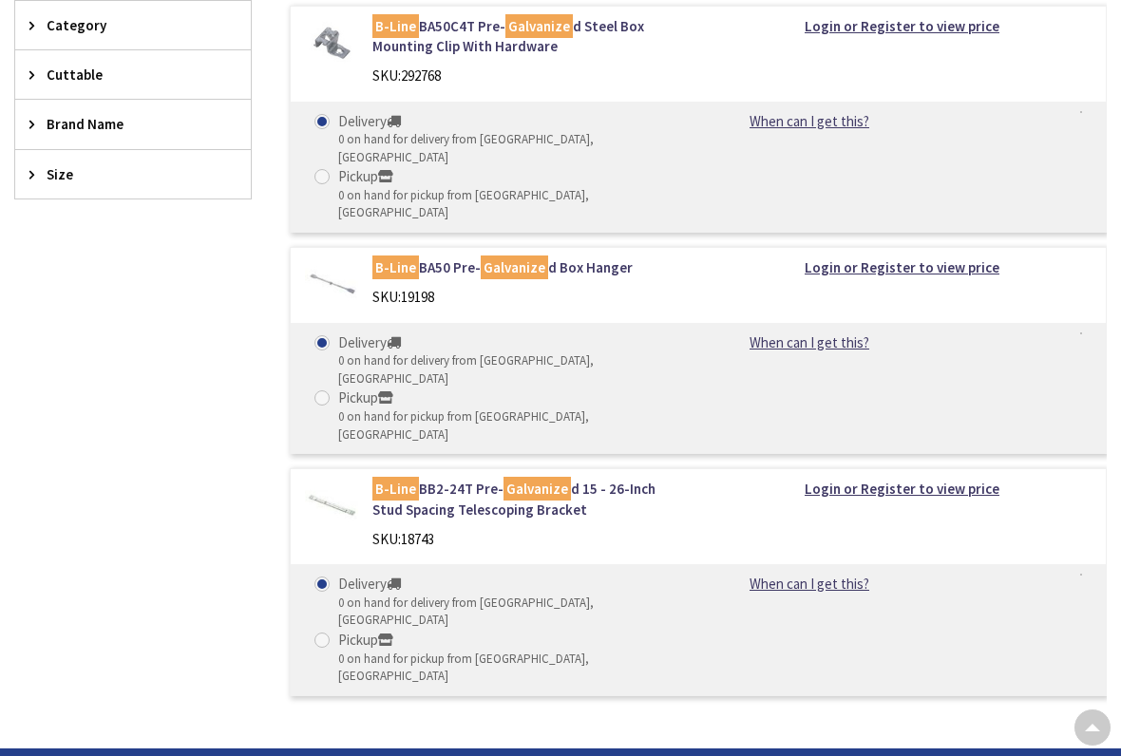
scroll to position [568, 0]
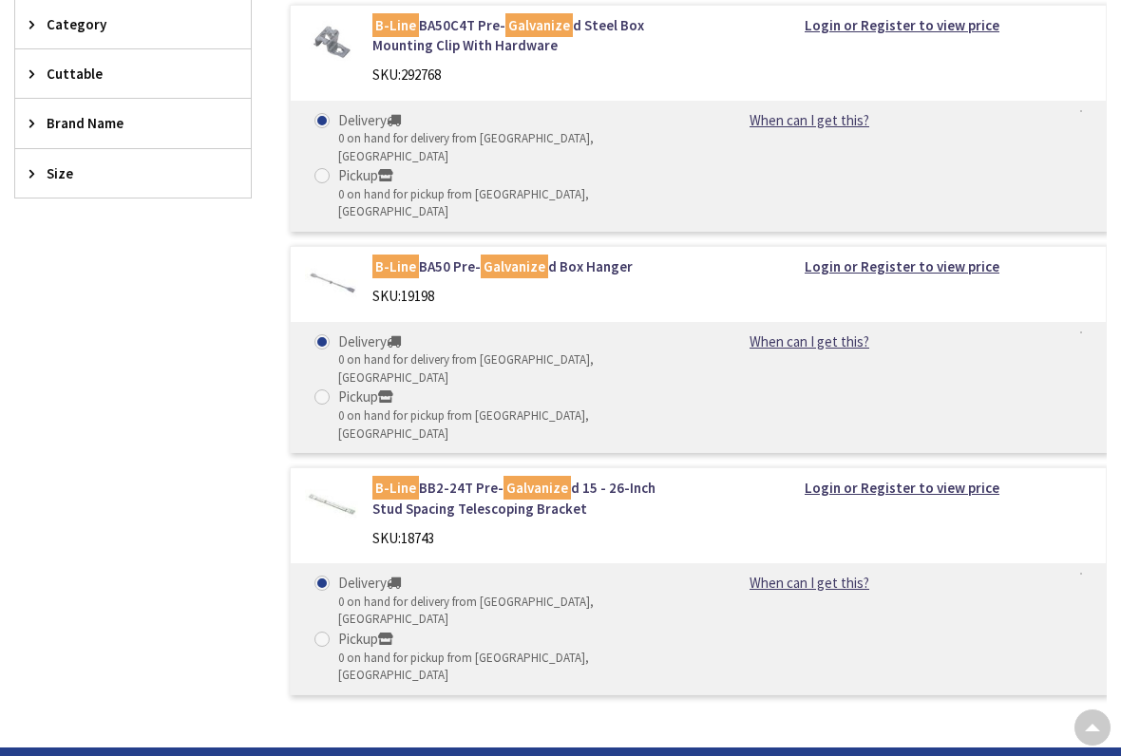
click at [378, 478] on div "B-Line BB2-24T Pre- Galvanize d 15 - 26-Inch Stud Spacing Telescoping Bracket S…" at bounding box center [528, 518] width 340 height 80
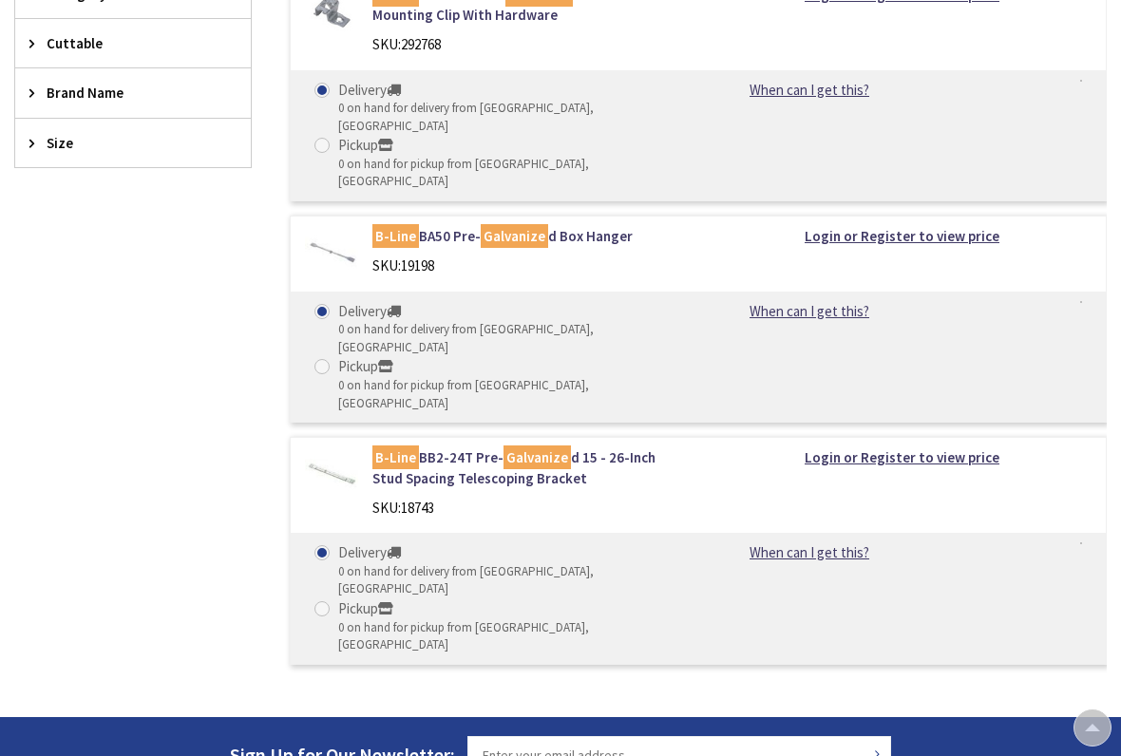
scroll to position [600, 0]
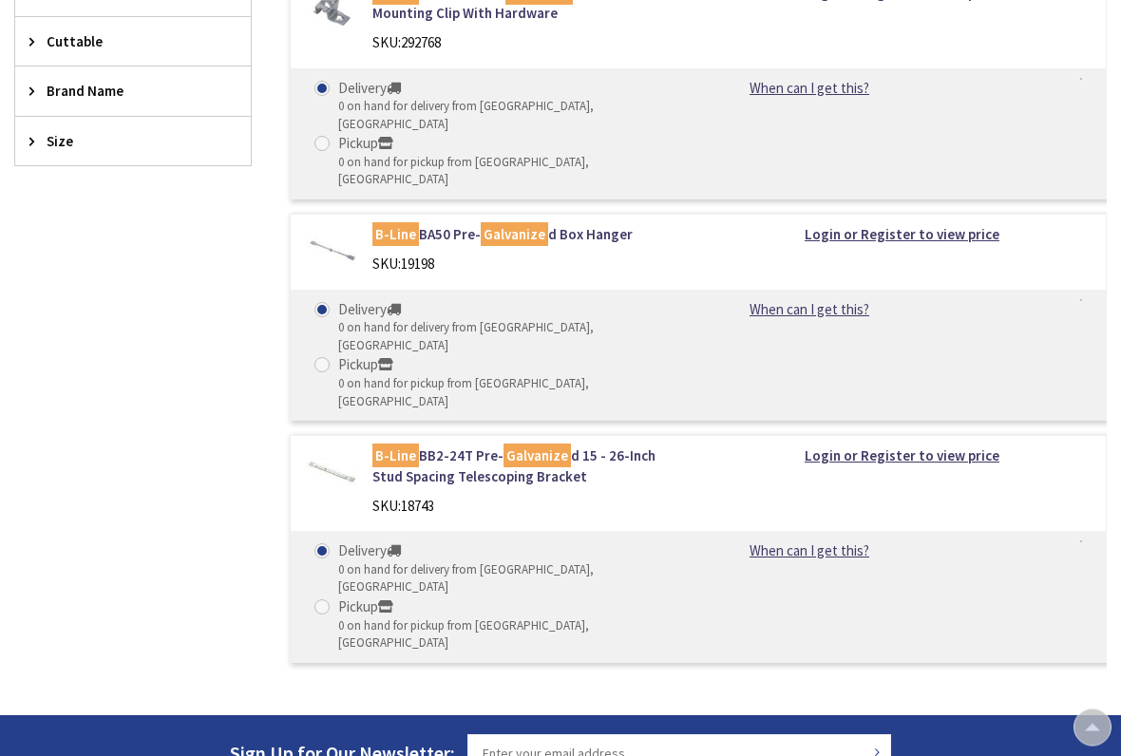
click at [402, 447] on link "B-Line BB2-24T Pre- Galvanize d 15 - 26-Inch Stud Spacing Telescoping Bracket" at bounding box center [529, 467] width 312 height 41
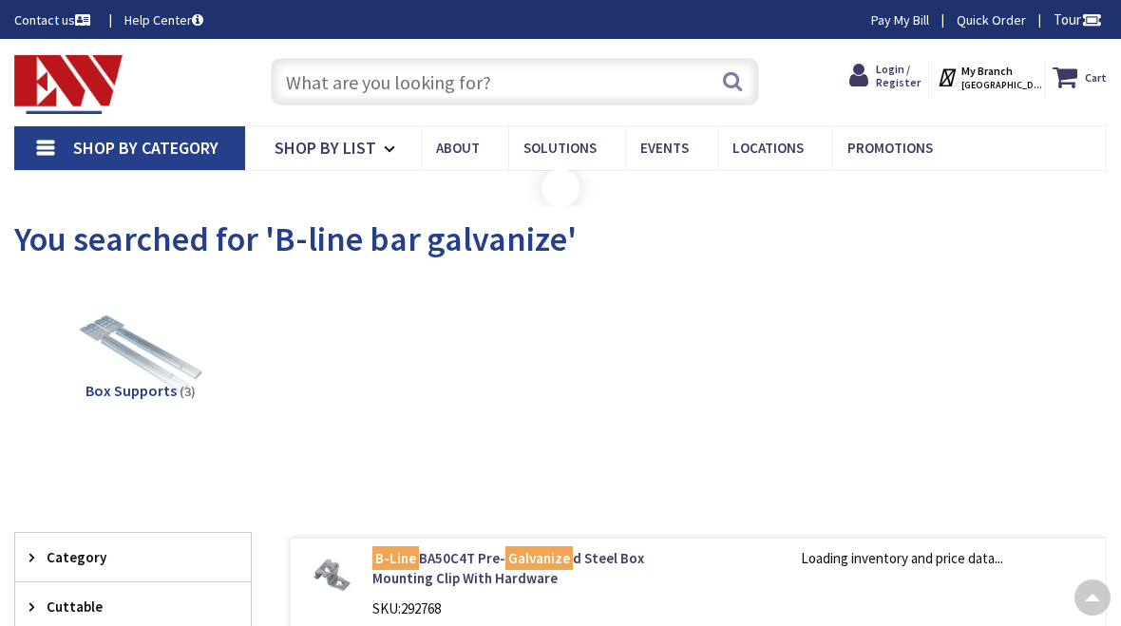
scroll to position [480, 0]
